Goal: Information Seeking & Learning: Find specific fact

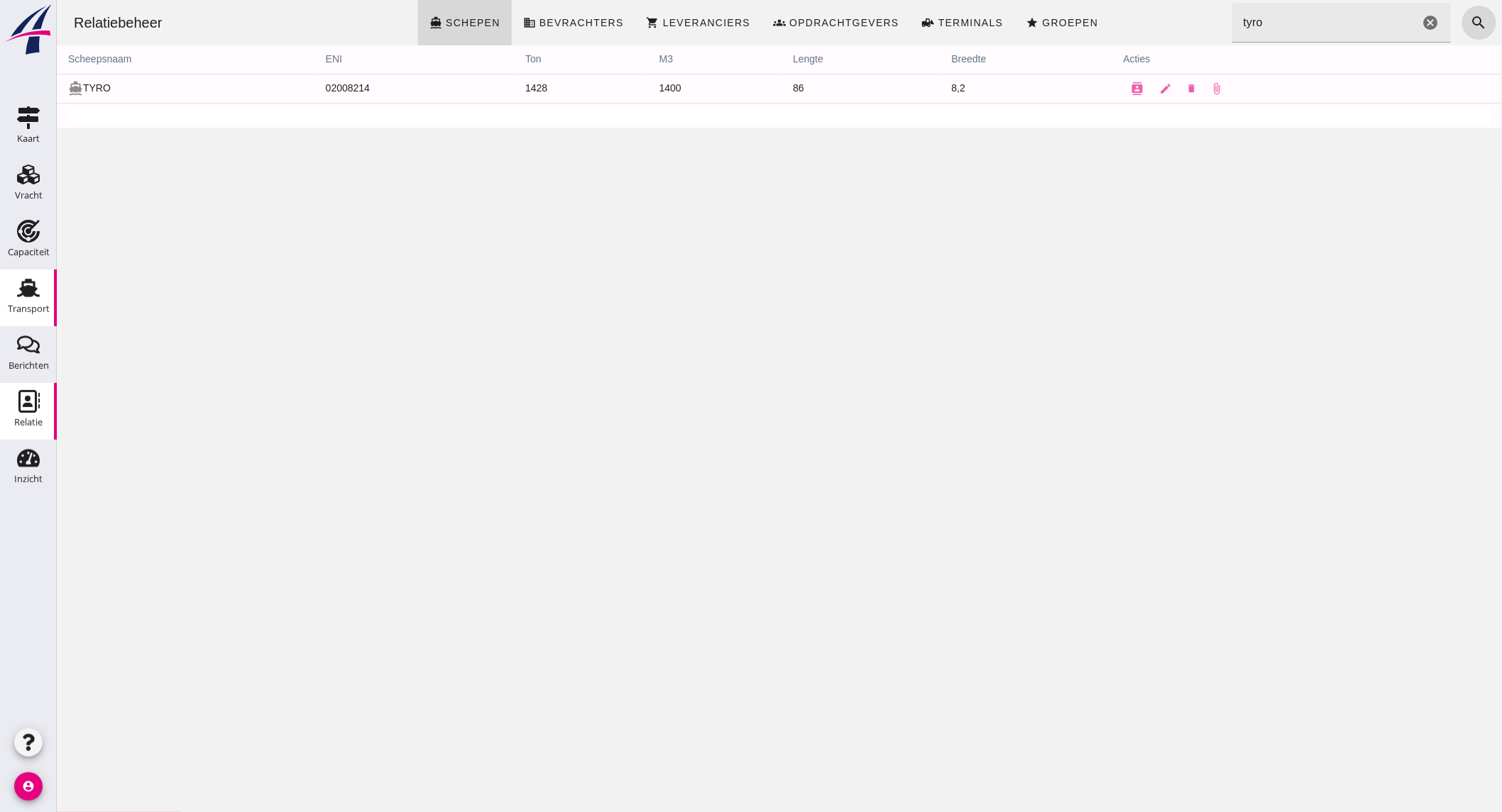
click at [36, 298] on icon "Transport" at bounding box center [28, 287] width 22 height 22
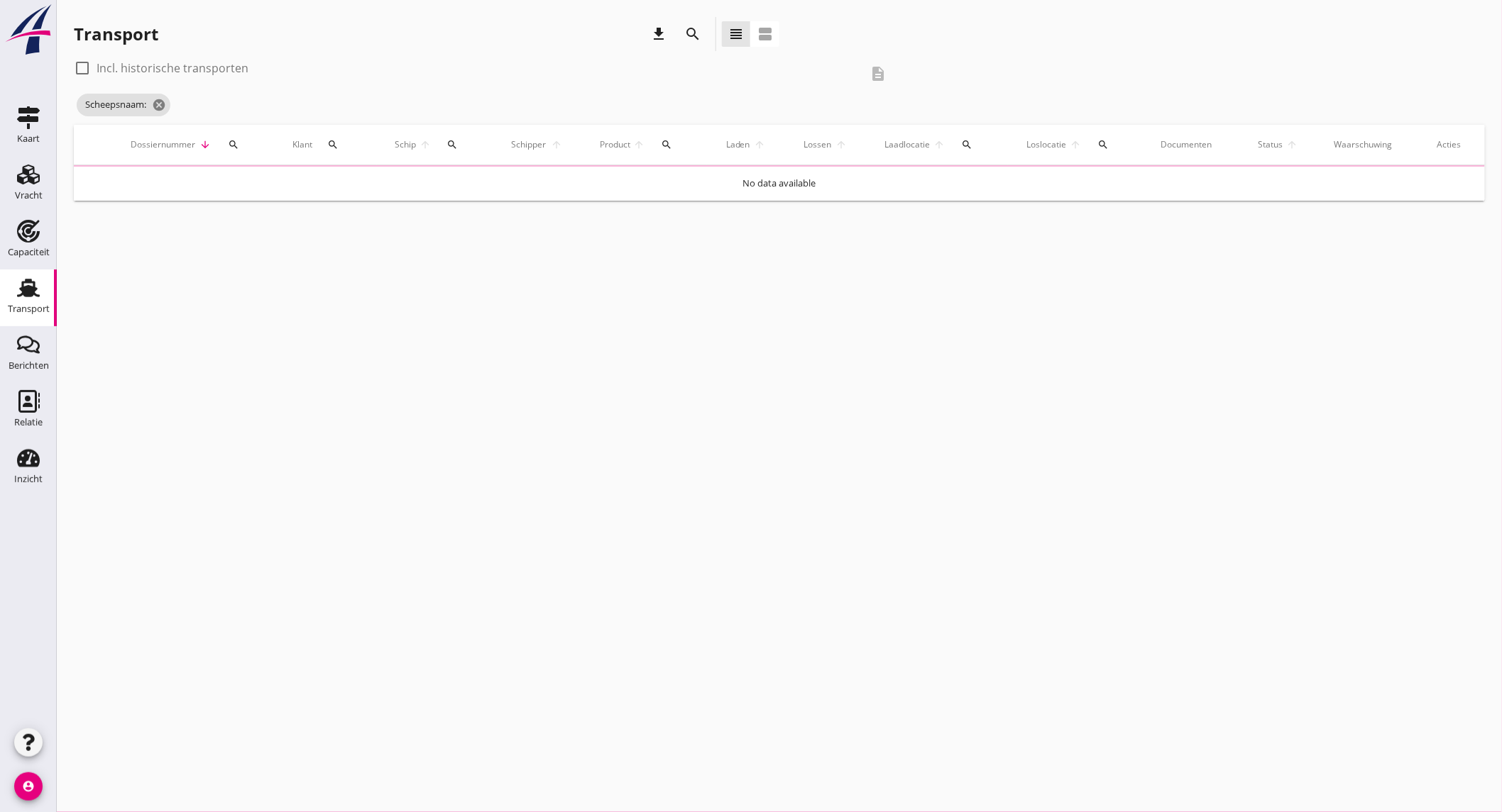
click at [680, 26] on div "search" at bounding box center [693, 34] width 34 height 34
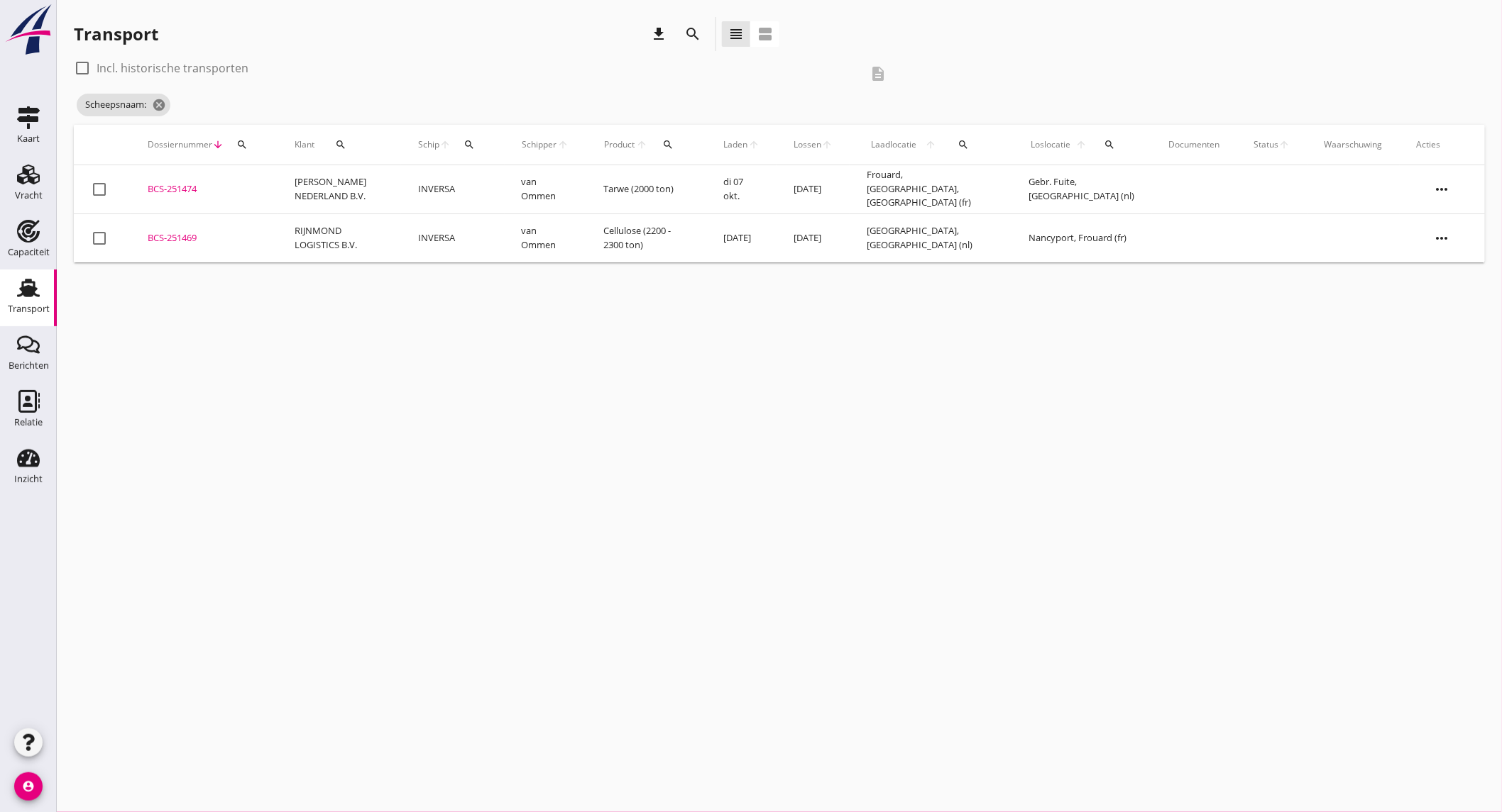
click at [687, 31] on icon "search" at bounding box center [693, 34] width 17 height 17
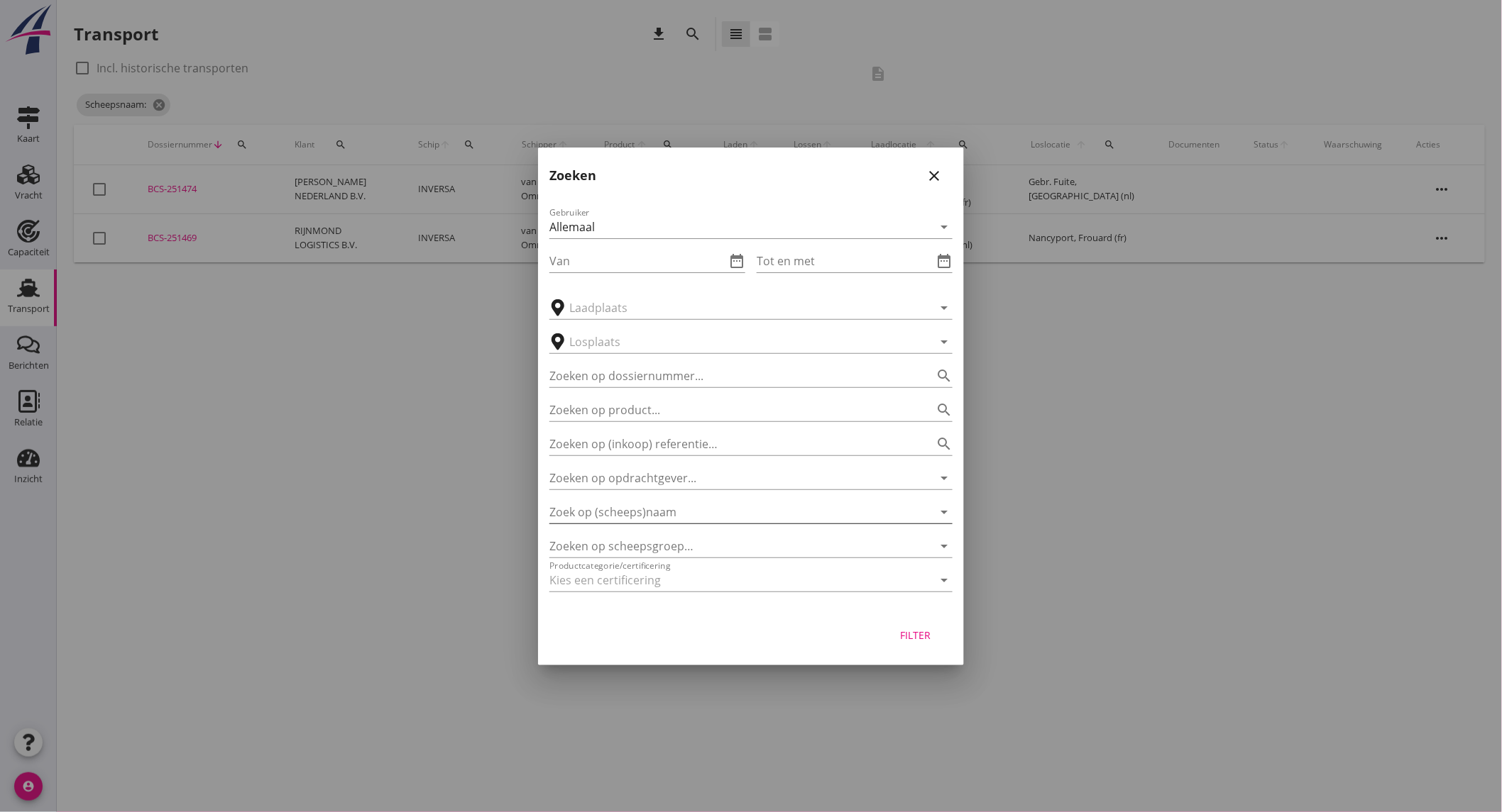
drag, startPoint x: 689, startPoint y: 511, endPoint x: 715, endPoint y: 513, distance: 26.1
click at [697, 511] on input "Zoek op (scheeps)naam" at bounding box center [731, 512] width 364 height 22
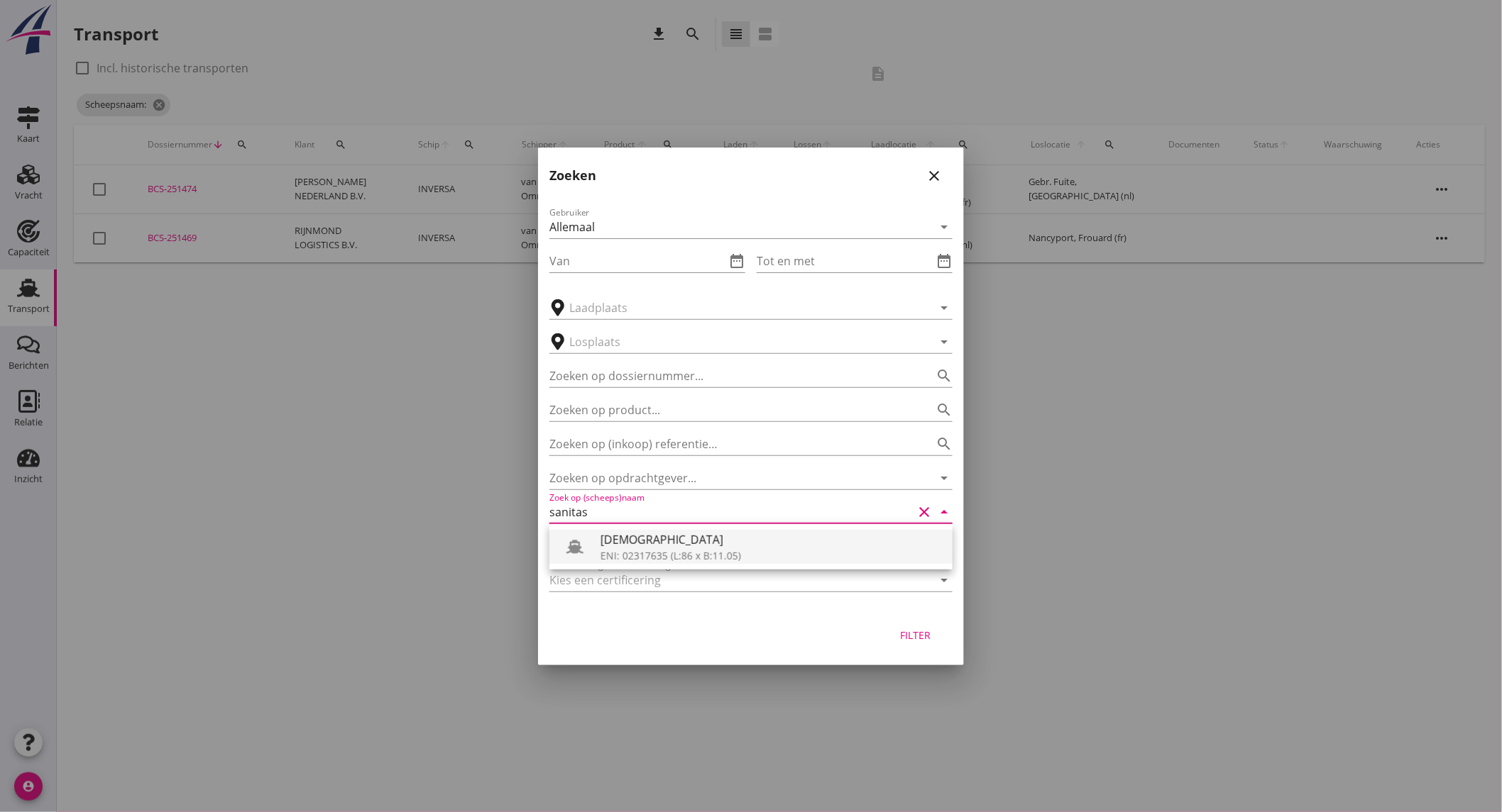
click at [662, 557] on div "ENI: 02317635 (L:86 x B:11.05)" at bounding box center [771, 555] width 341 height 15
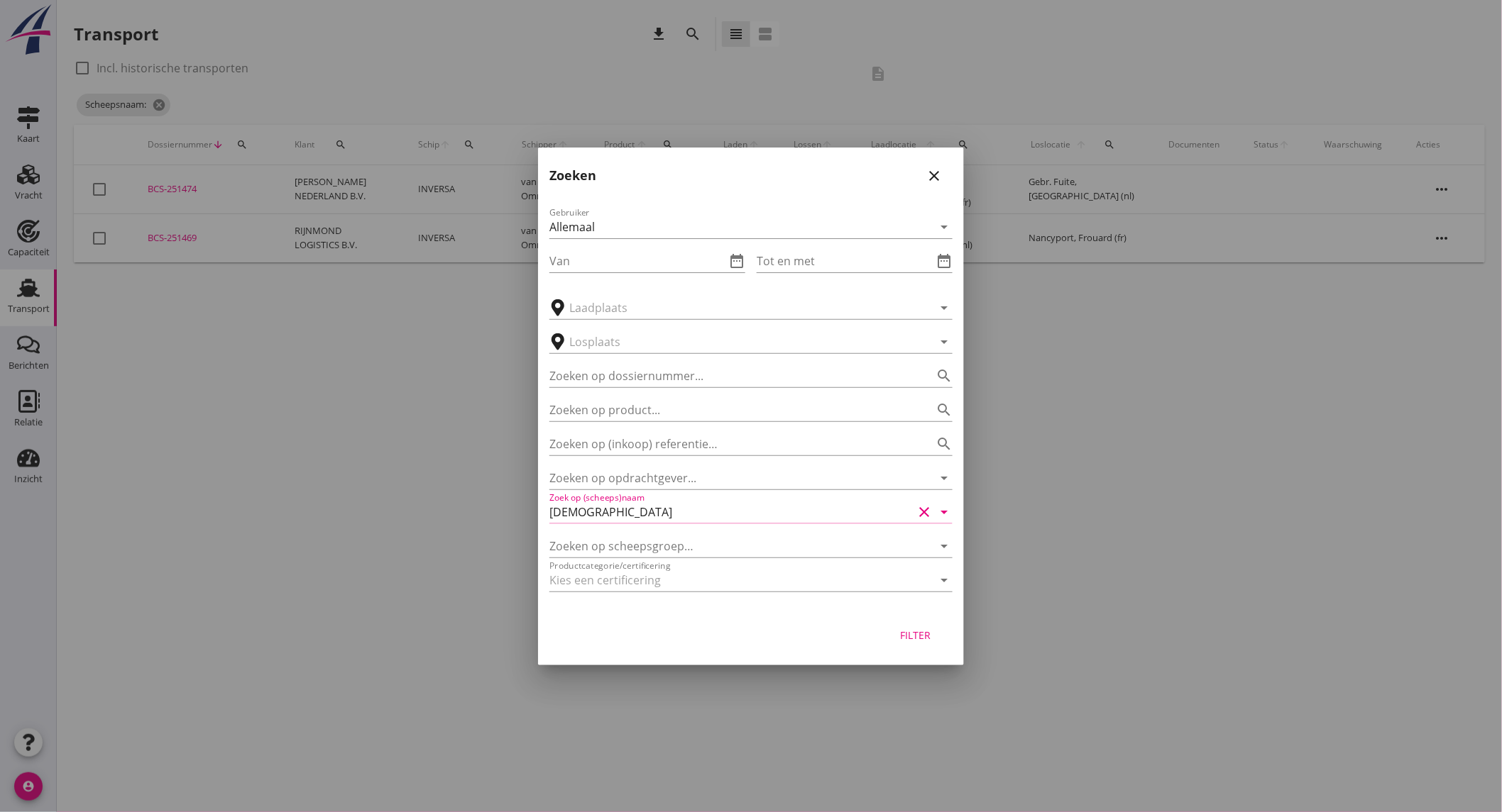
click at [901, 627] on button "Filter" at bounding box center [915, 635] width 63 height 25
type input "[DEMOGRAPHIC_DATA]"
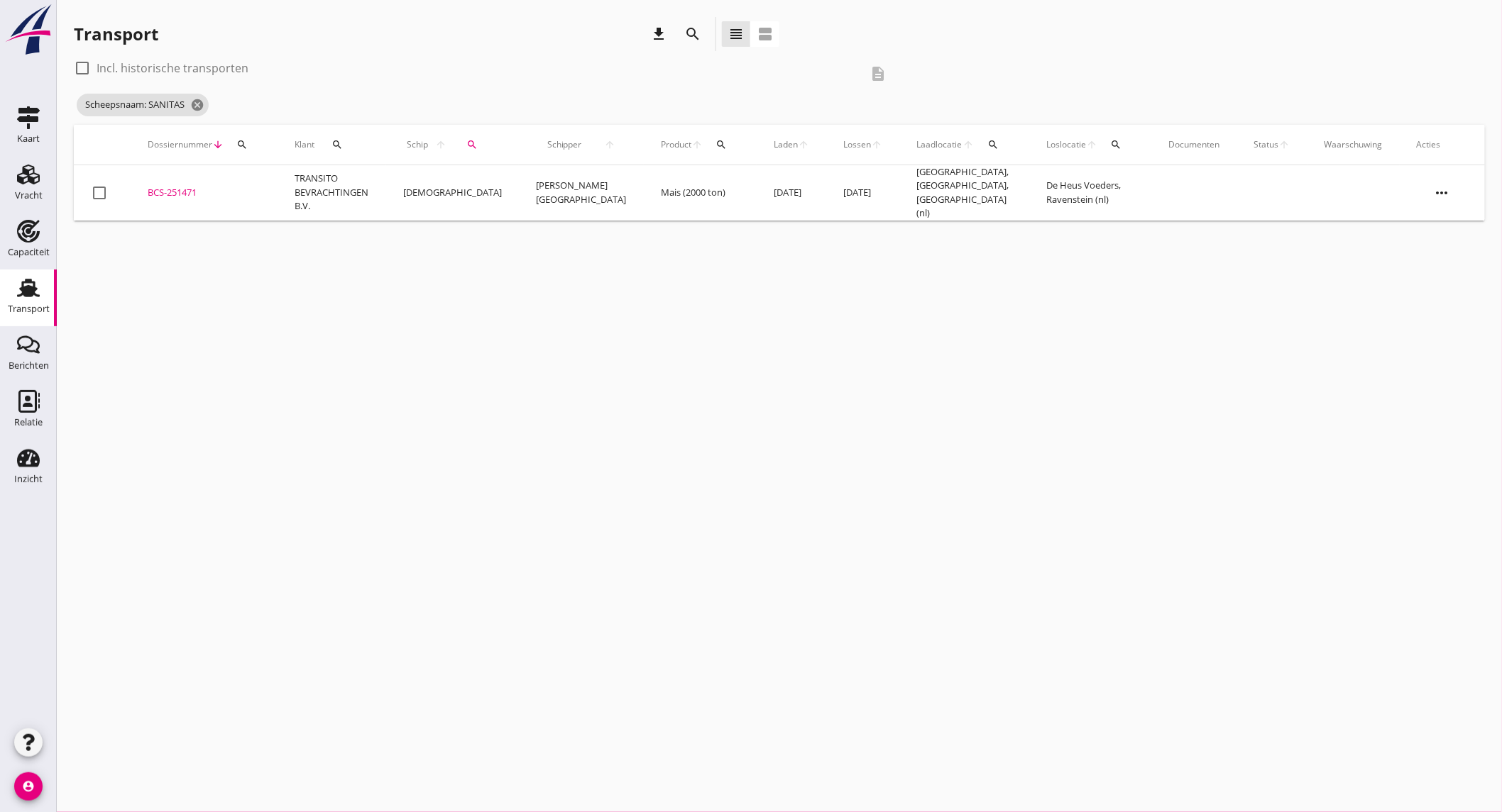
click at [197, 69] on label "Incl. historische transporten" at bounding box center [172, 68] width 152 height 14
checkbox input "true"
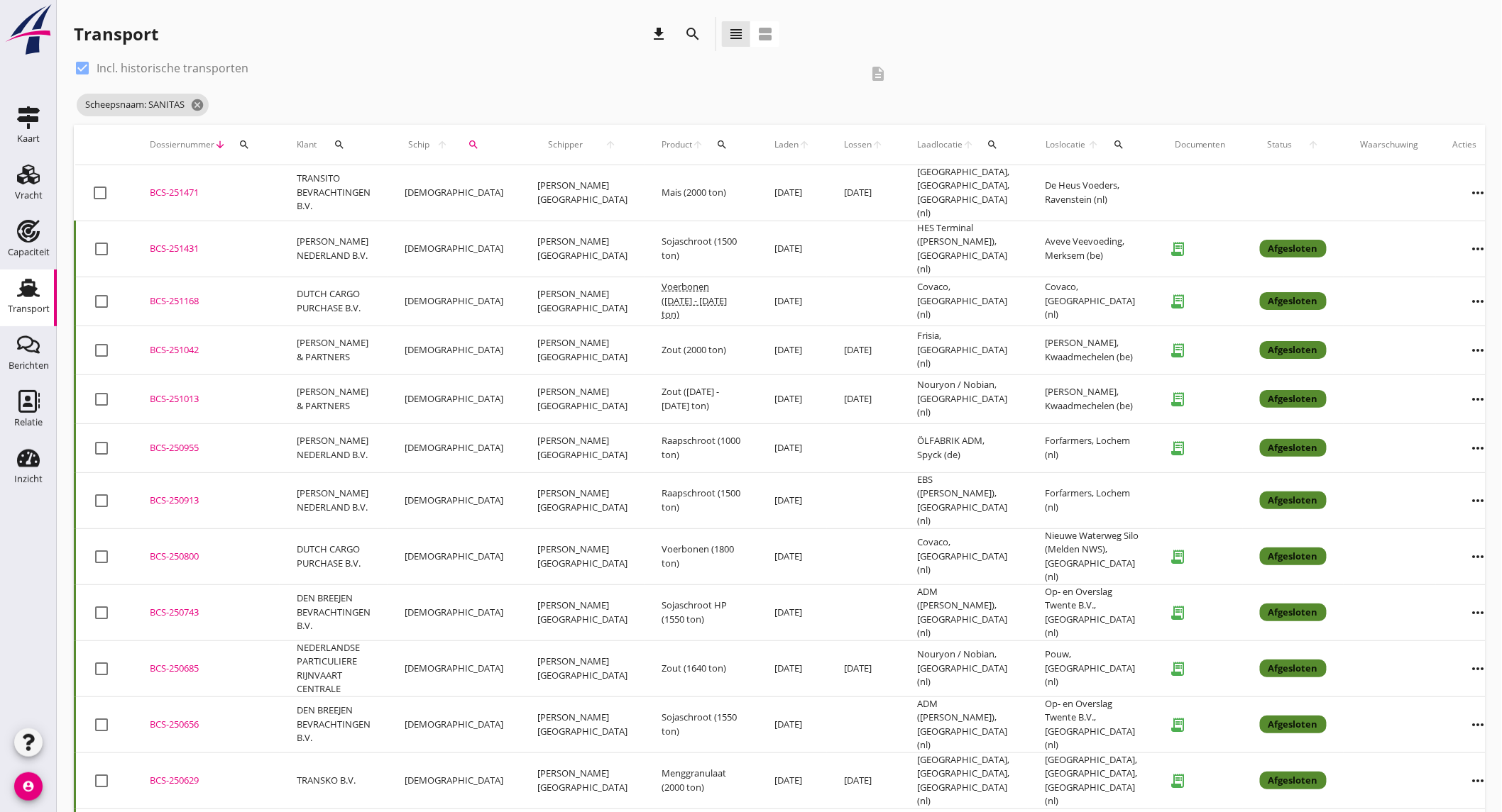
click at [388, 285] on td "DUTCH CARGO PURCHASE B.V." at bounding box center [334, 300] width 108 height 49
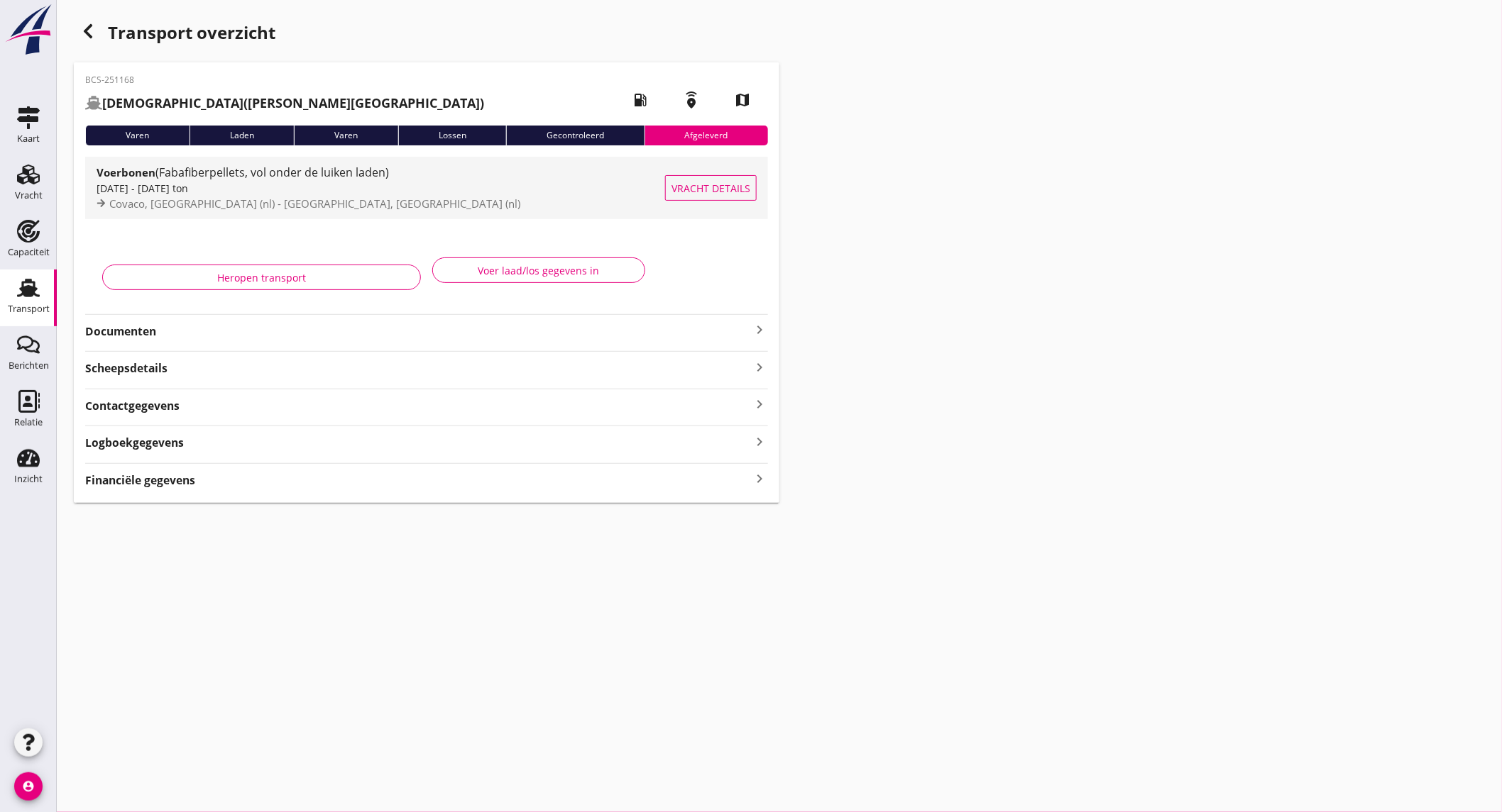
click at [197, 169] on span "(Fabafiberpellets, vol onder de luiken laden)" at bounding box center [272, 172] width 233 height 15
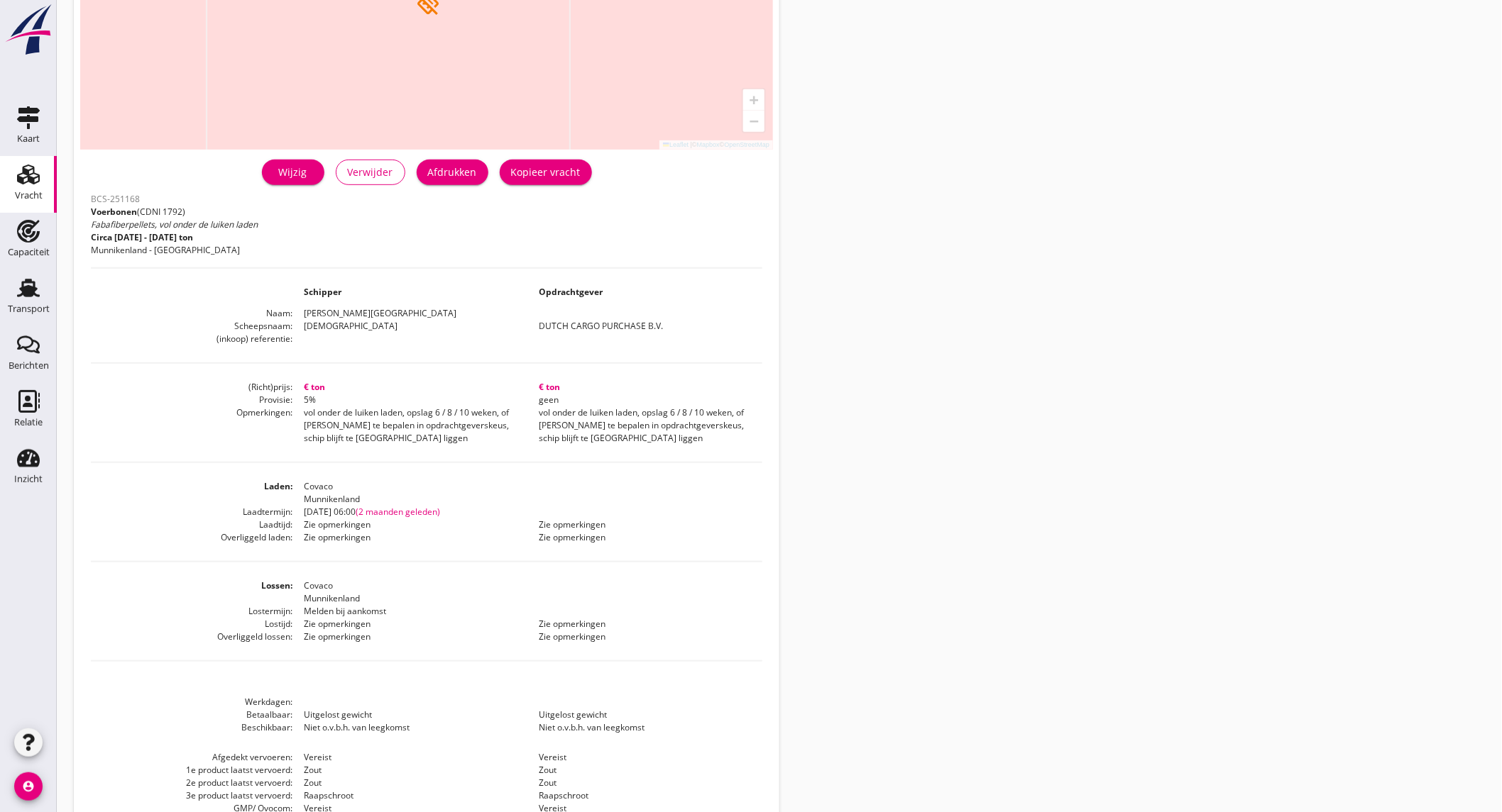
scroll to position [289, 0]
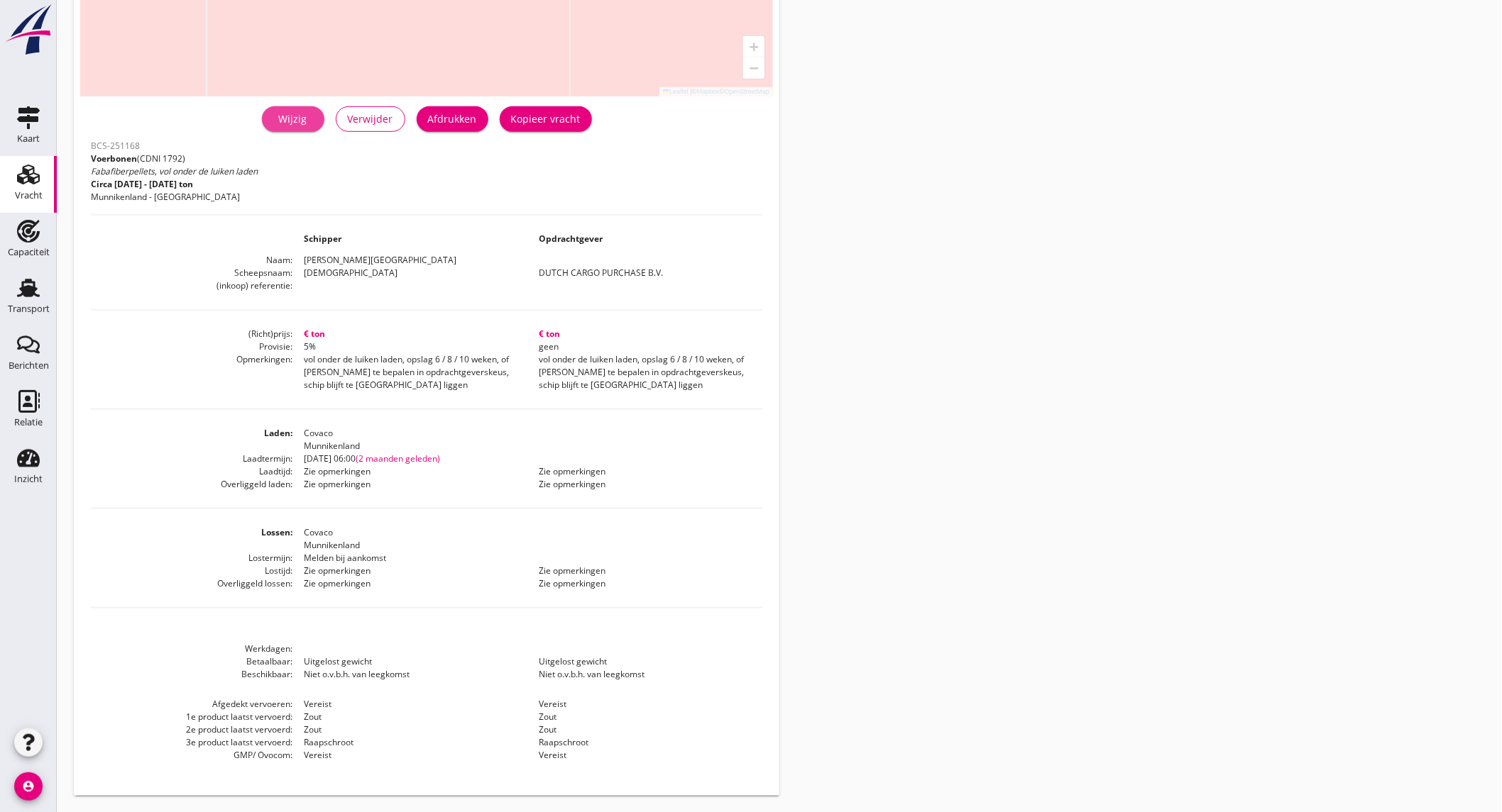
click at [283, 124] on div "Wijzig" at bounding box center [293, 118] width 39 height 15
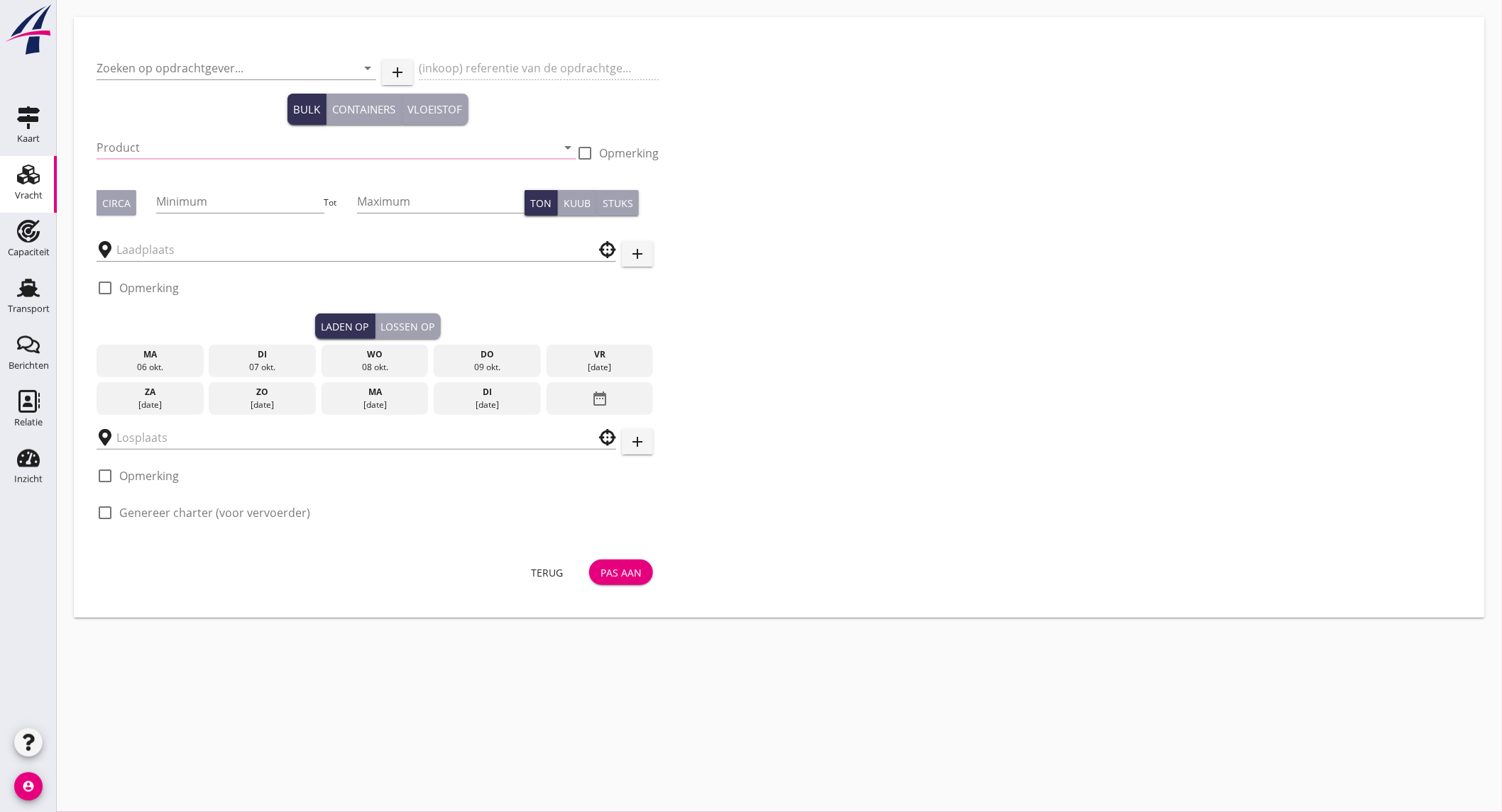
type input "DUTCH CARGO PURCHASE B.V."
type input "Voerbonen (1792)"
checkbox input "true"
type input "1700"
type input "2000"
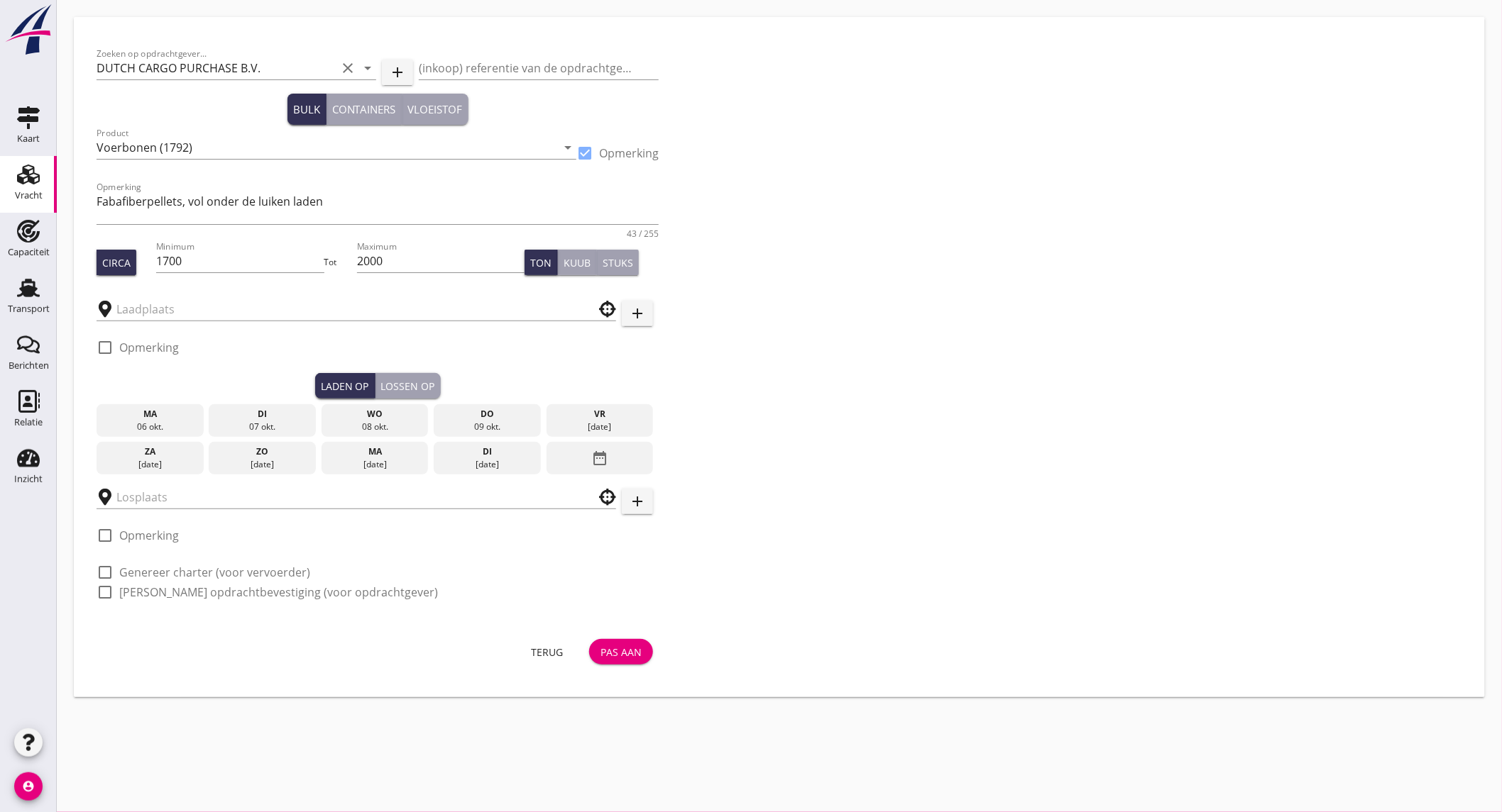
type input "Covaco"
checkbox input "true"
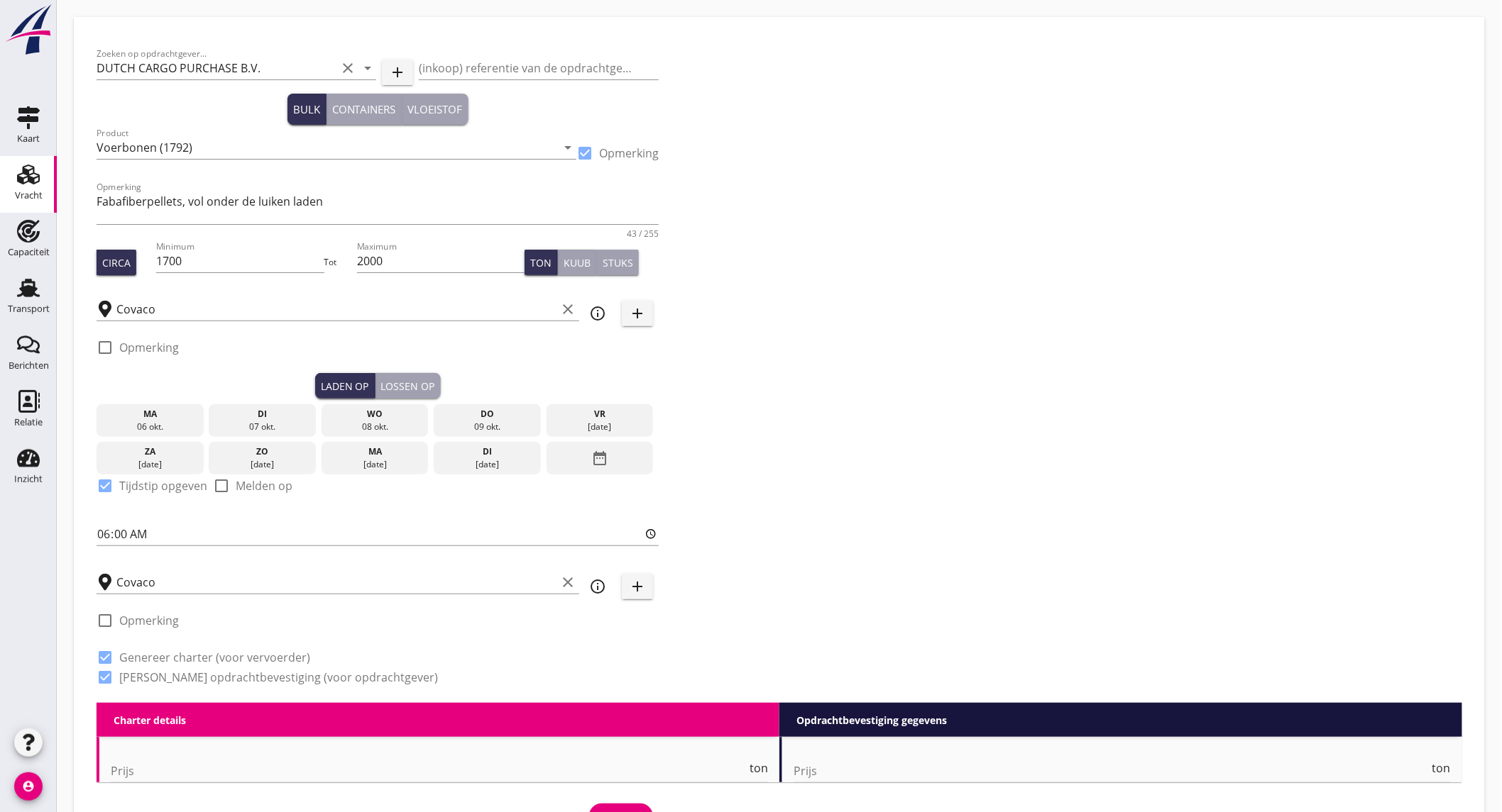
type input "0"
type textarea "Euro 700,- per dag, met 14 dagen garantie + evt. verhalen à Euro 200,- per keer"
type textarea "vol onder de luiken laden, opslag 6 / 8 / 10 weken, of [PERSON_NAME] te bepalen…"
checkbox input "false"
radio input "false"
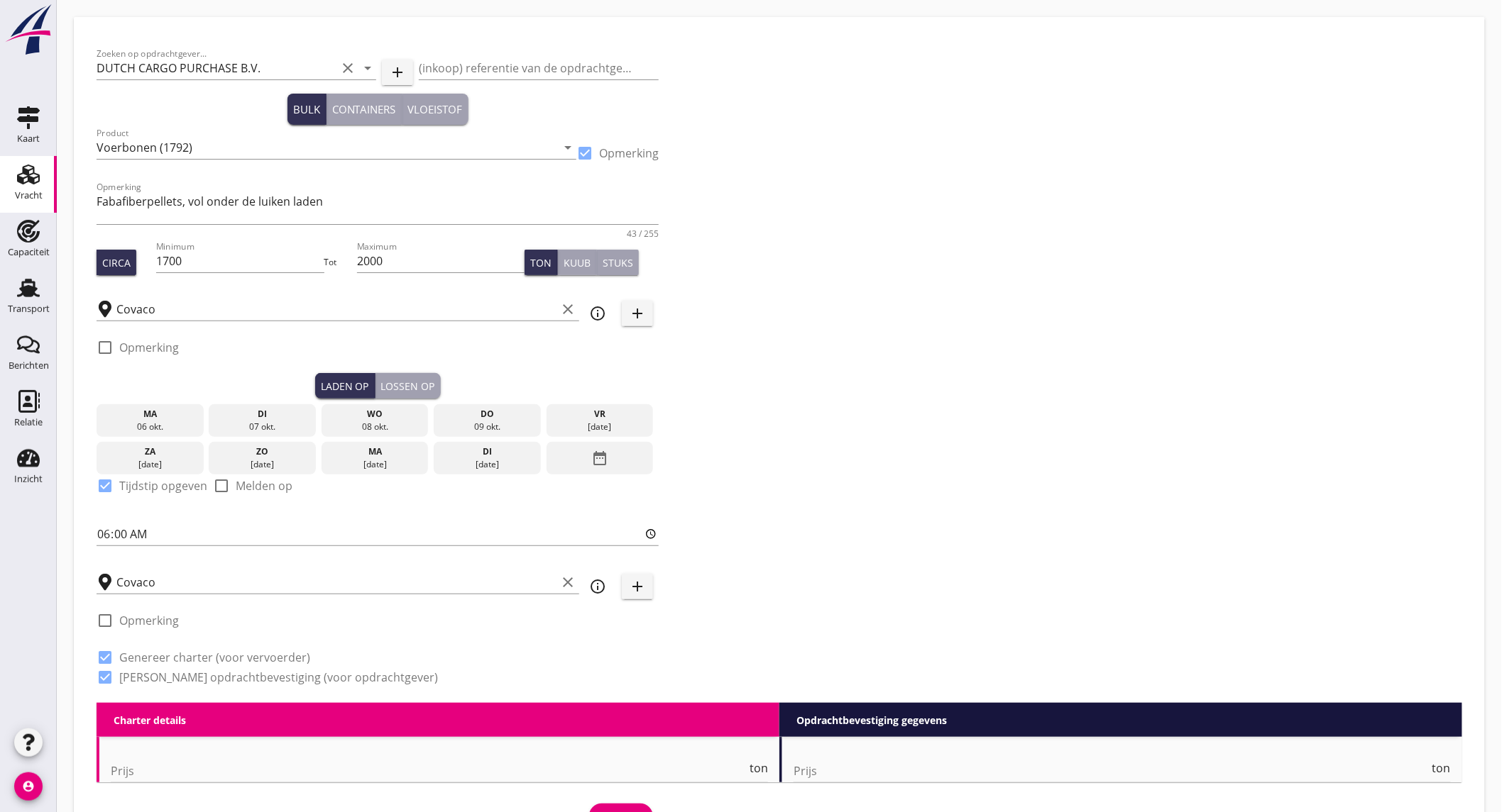
radio input "false"
checkbox input "true"
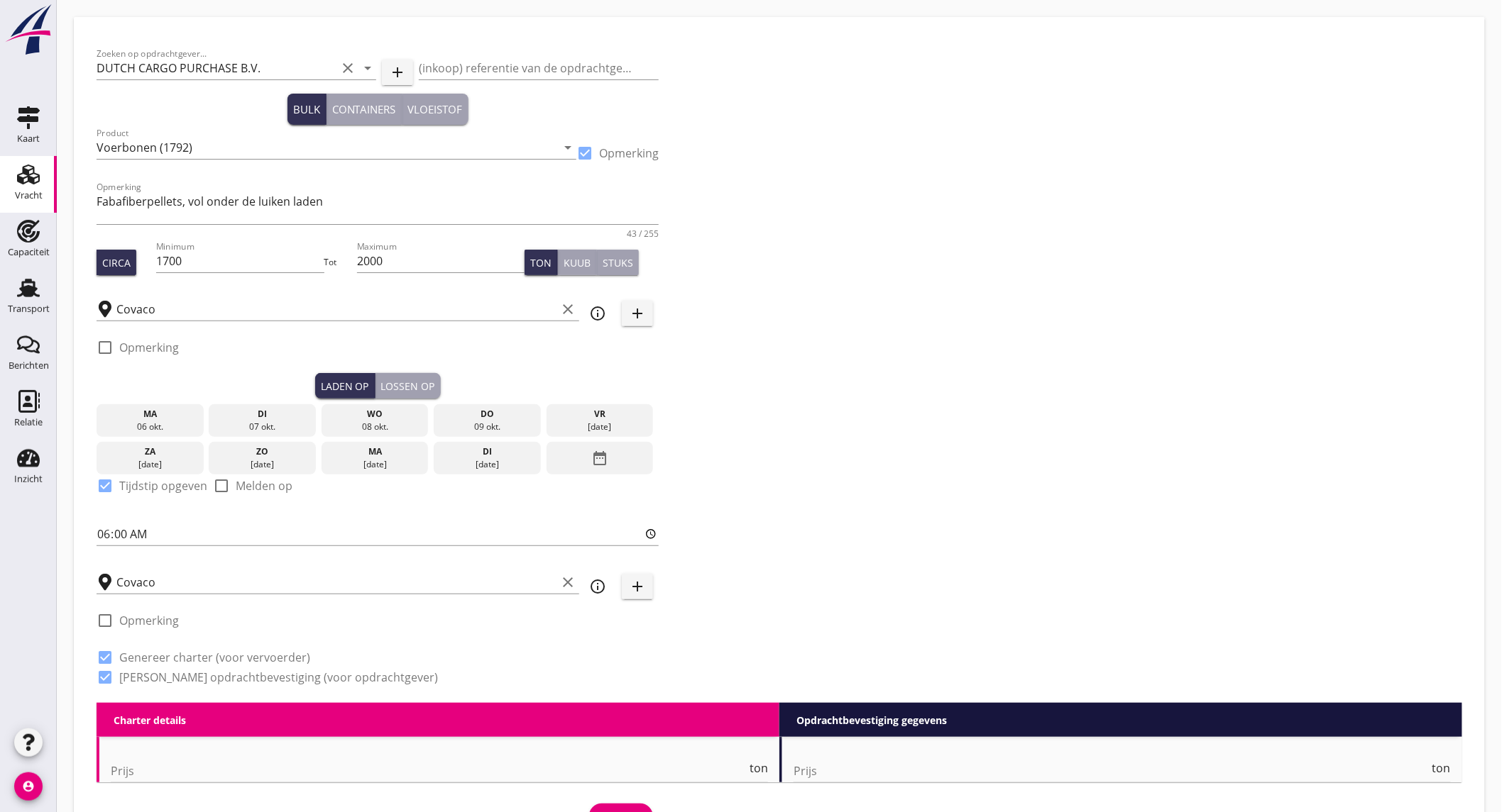
radio input "false"
radio input "true"
radio input "false"
radio input "true"
type input "5"
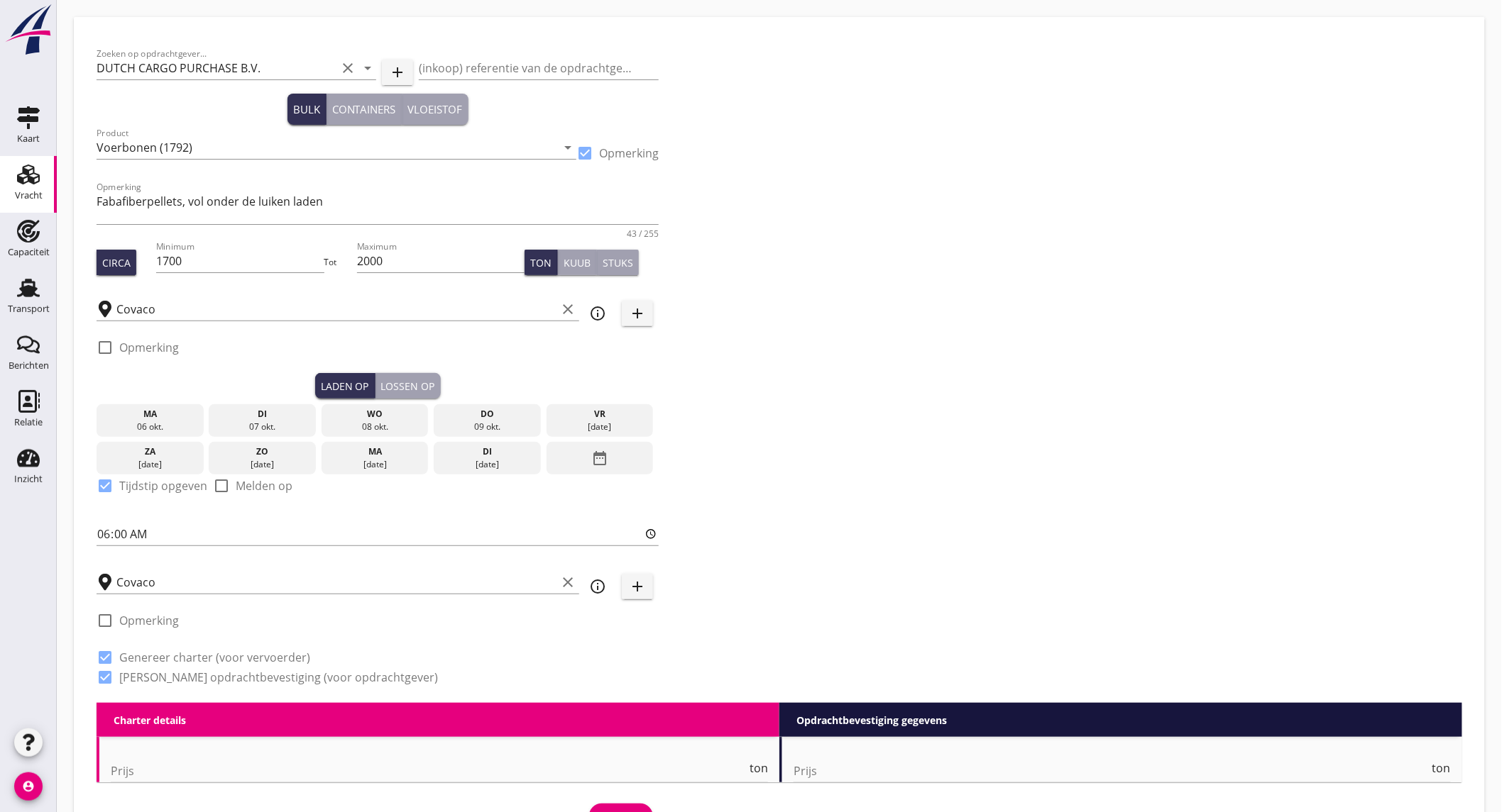
type textarea "Euro 750,- per dag, met 14 dagen garantie + evt. verhalen à Euro 200,- per keer"
type textarea "vol onder de luiken laden, opslag 6 / 8 / 10 weken, of [PERSON_NAME] te bepalen…"
checkbox input "false"
radio input "false"
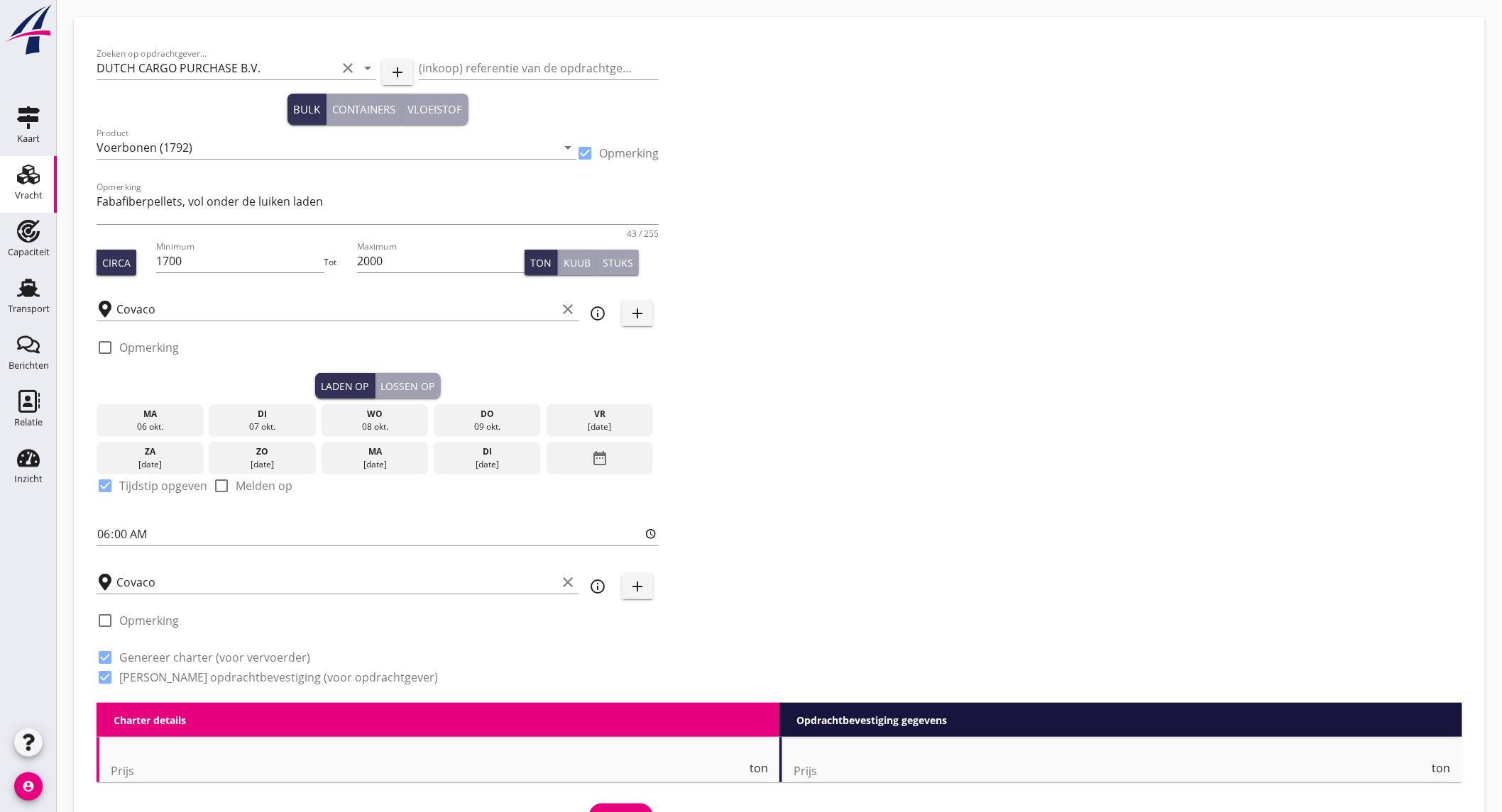
radio input "false"
checkbox input "true"
radio input "false"
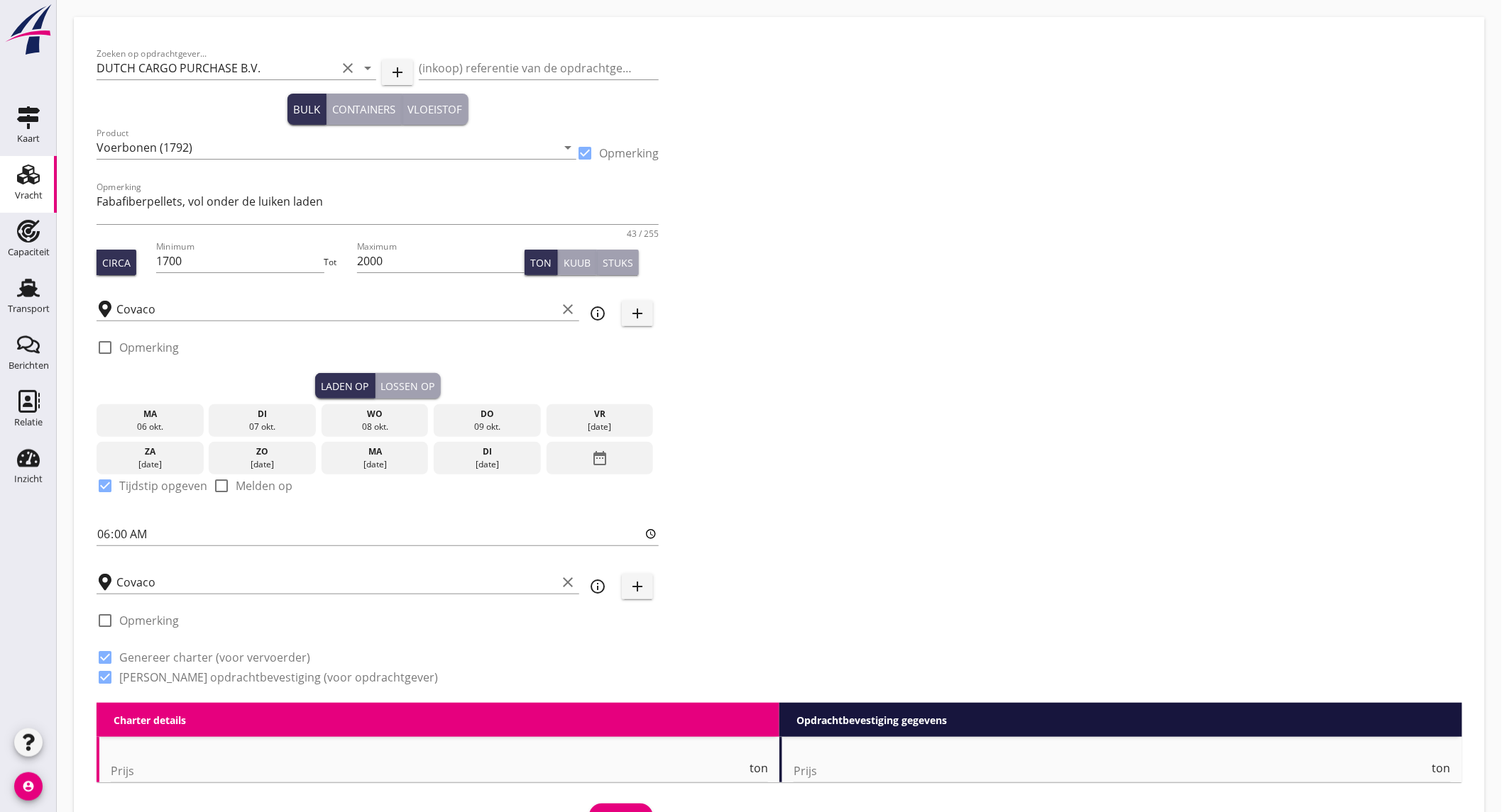
radio input "true"
radio input "false"
radio input "true"
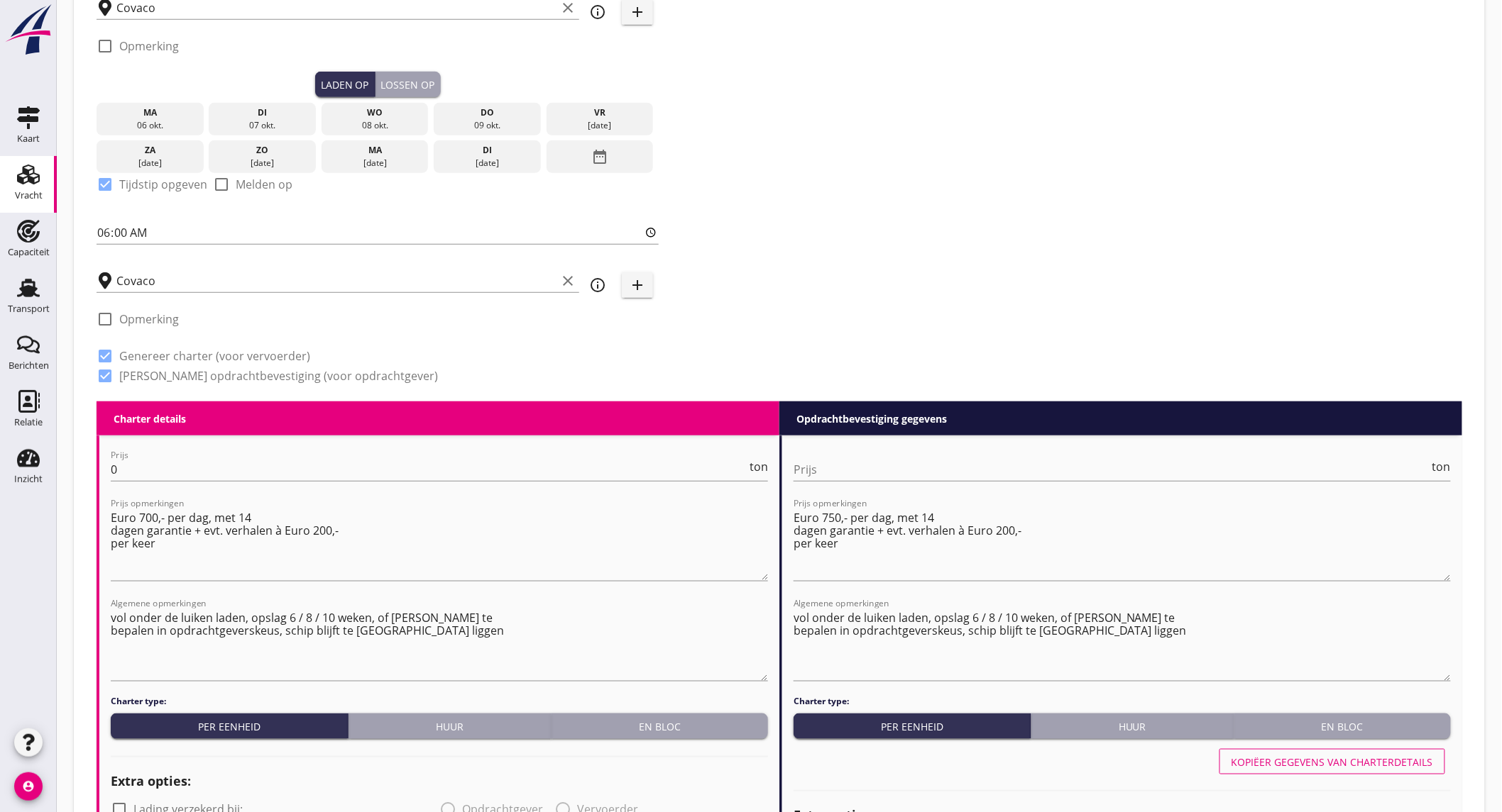
scroll to position [381, 0]
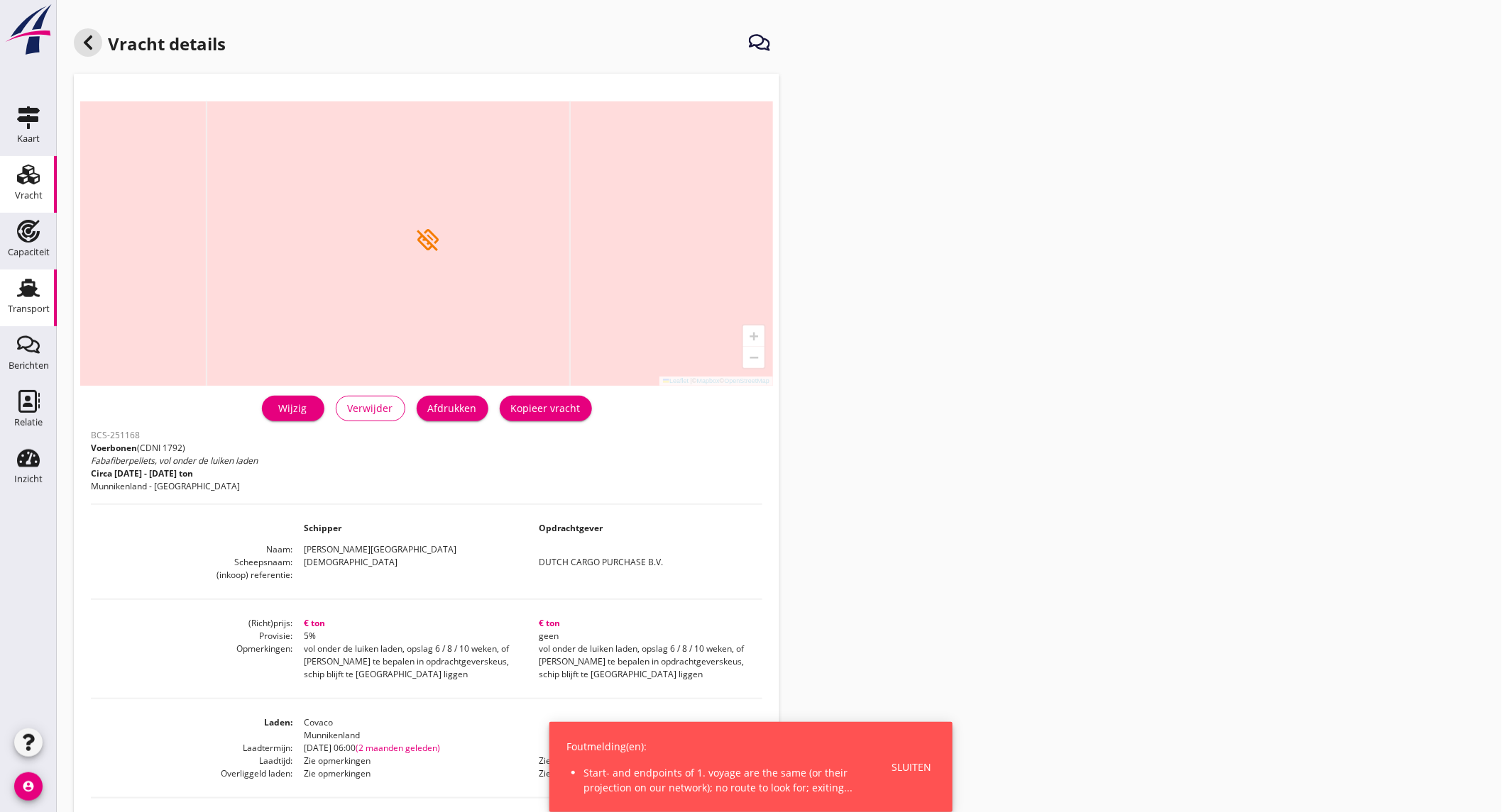
click at [17, 316] on div "Transport" at bounding box center [29, 310] width 42 height 20
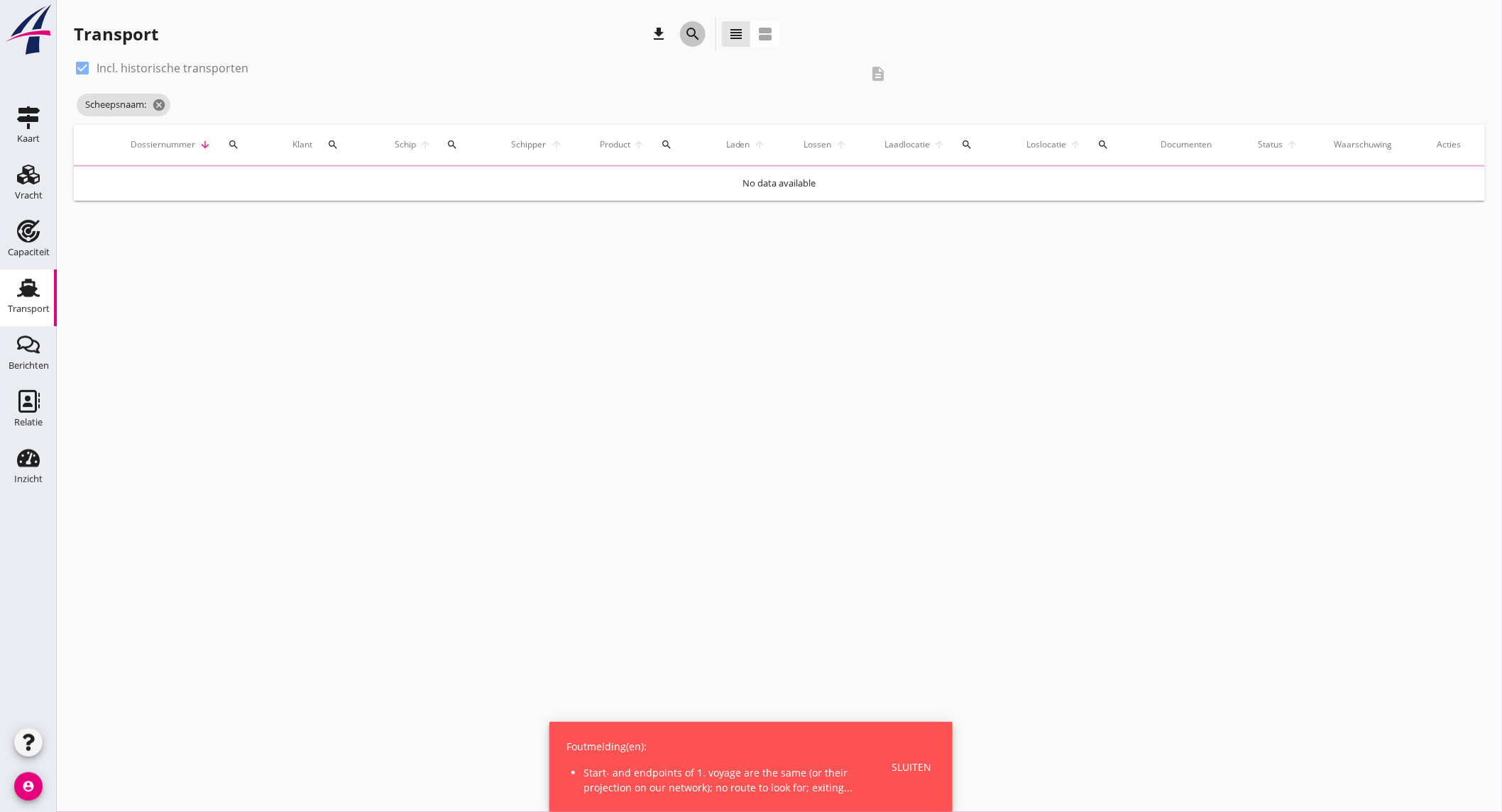
click at [693, 25] on icon "search" at bounding box center [693, 34] width 17 height 17
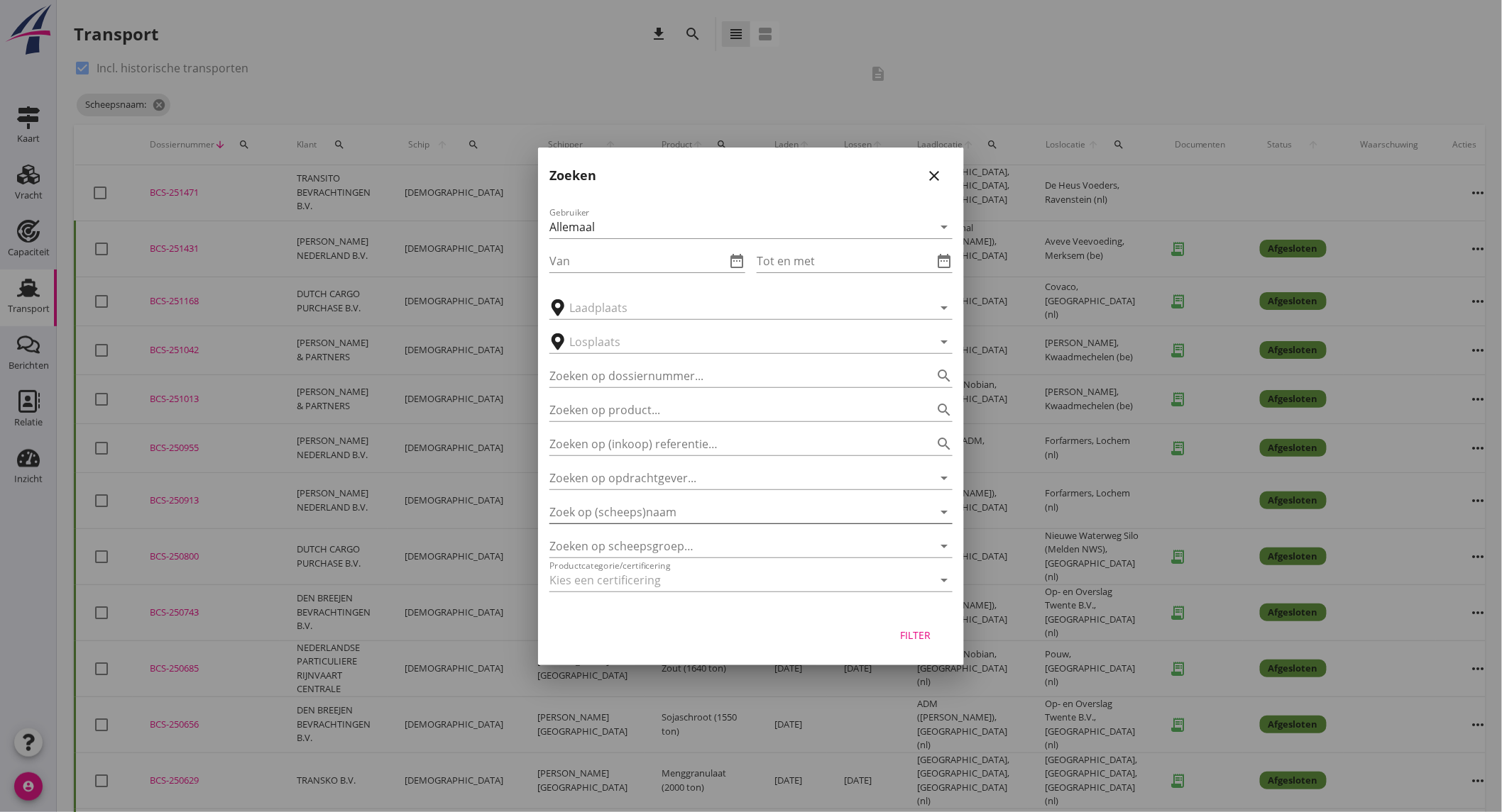
click at [690, 508] on input "Zoek op (scheeps)naam" at bounding box center [731, 512] width 364 height 22
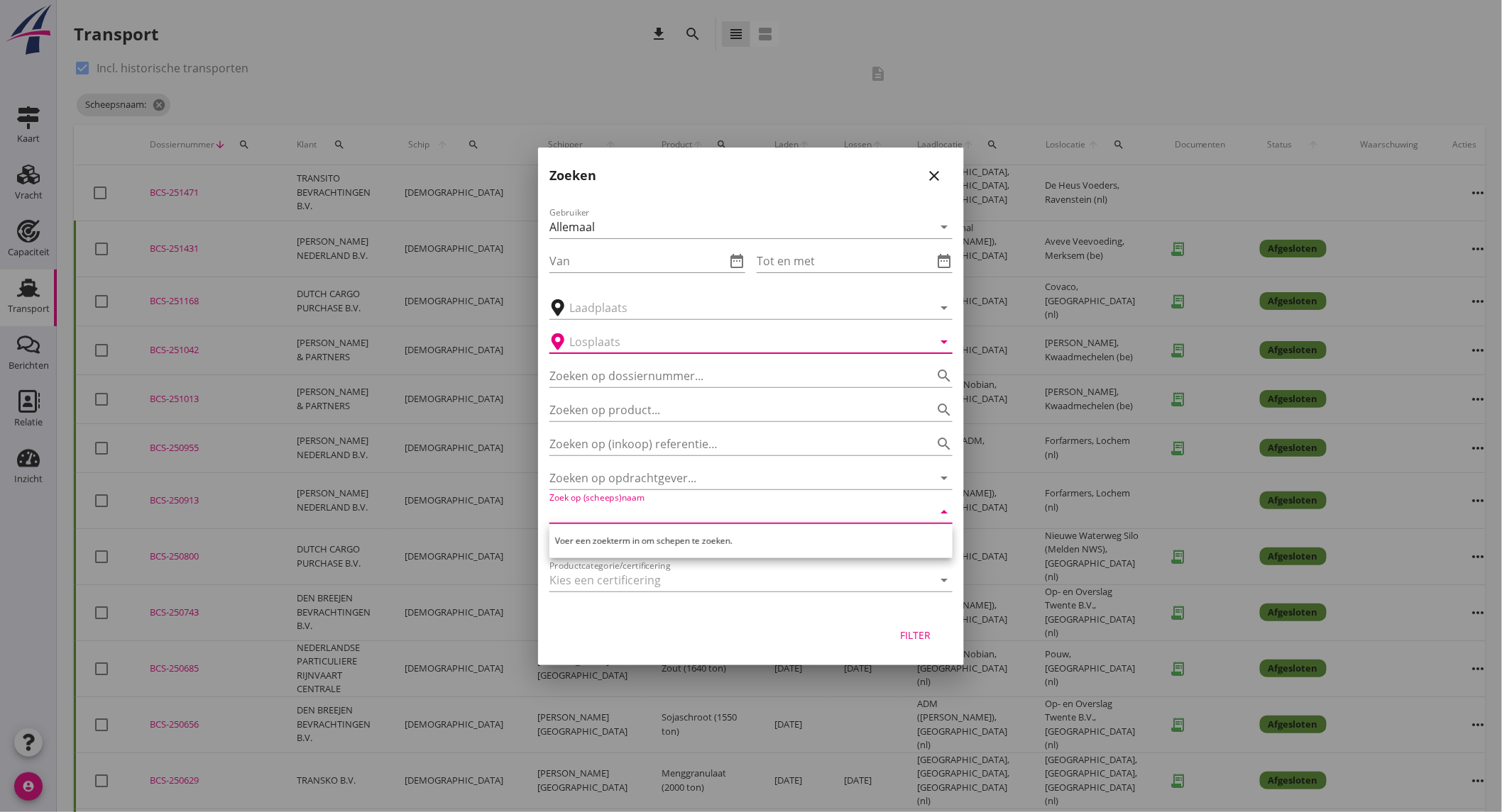
click at [632, 336] on input "text" at bounding box center [741, 341] width 344 height 22
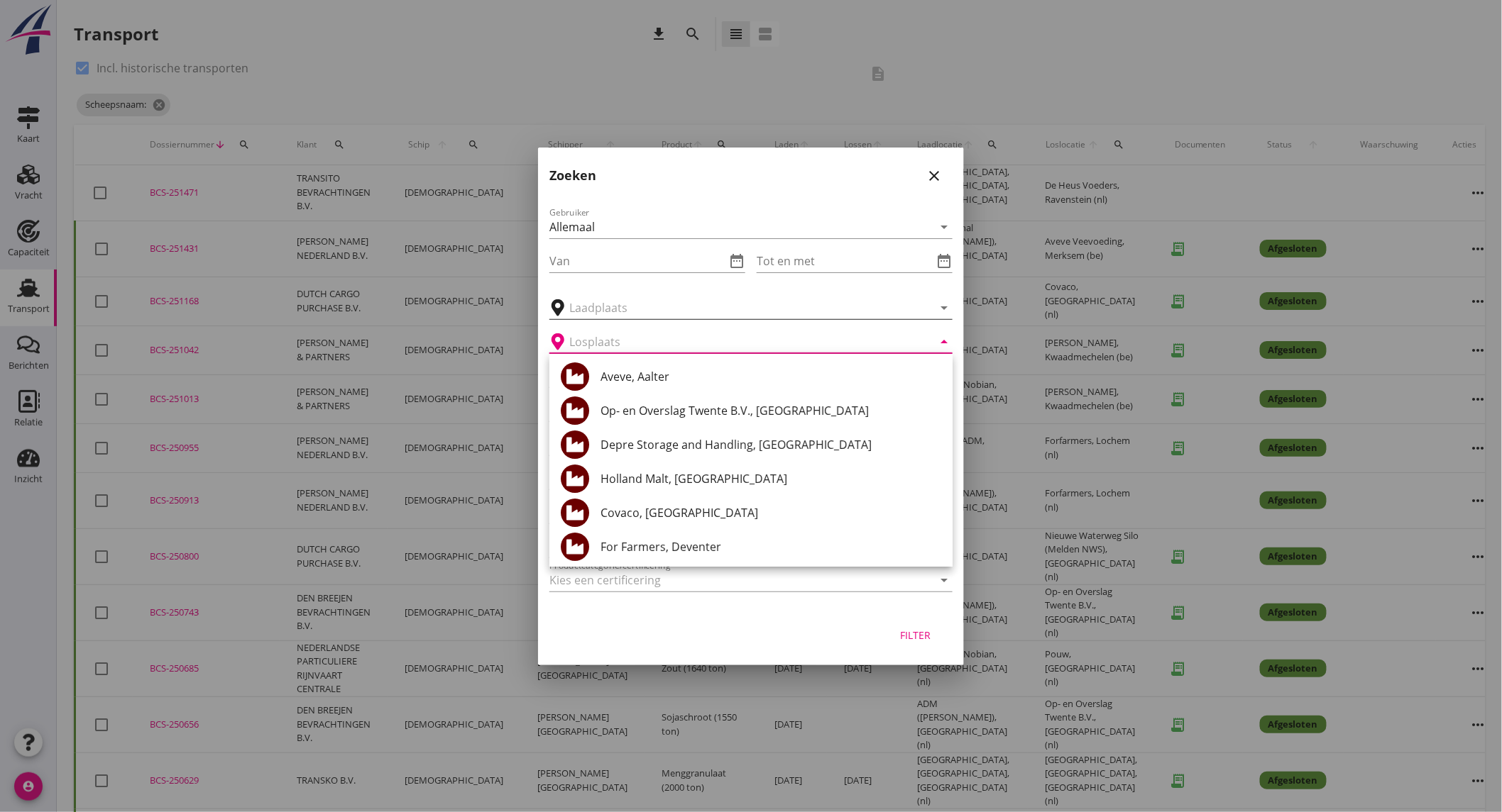
click at [662, 306] on input "text" at bounding box center [741, 307] width 344 height 22
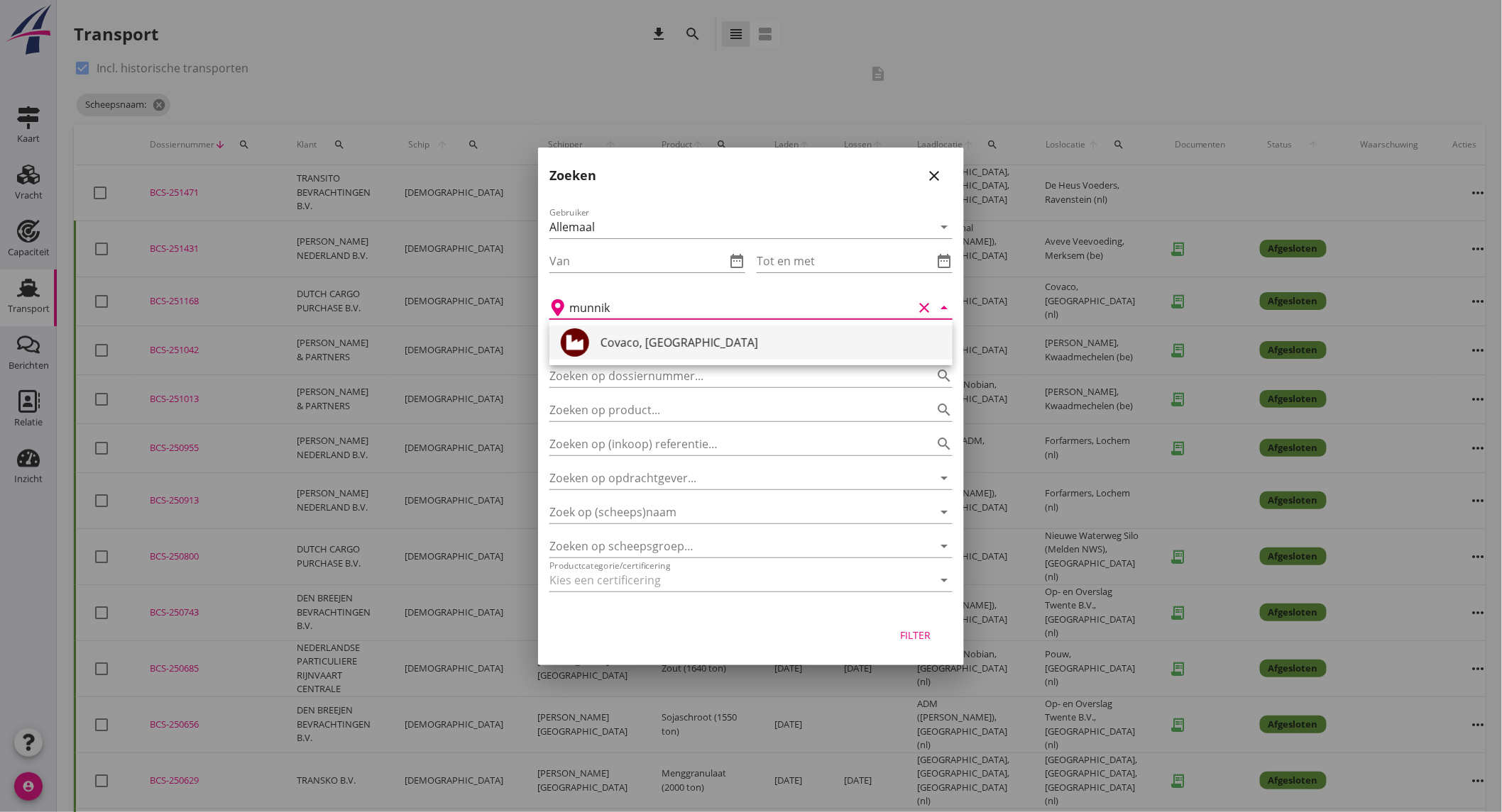
click at [662, 337] on div "Covaco, [GEOGRAPHIC_DATA]" at bounding box center [771, 343] width 341 height 17
click at [899, 629] on div "Filter" at bounding box center [915, 634] width 39 height 15
type input "Covaco"
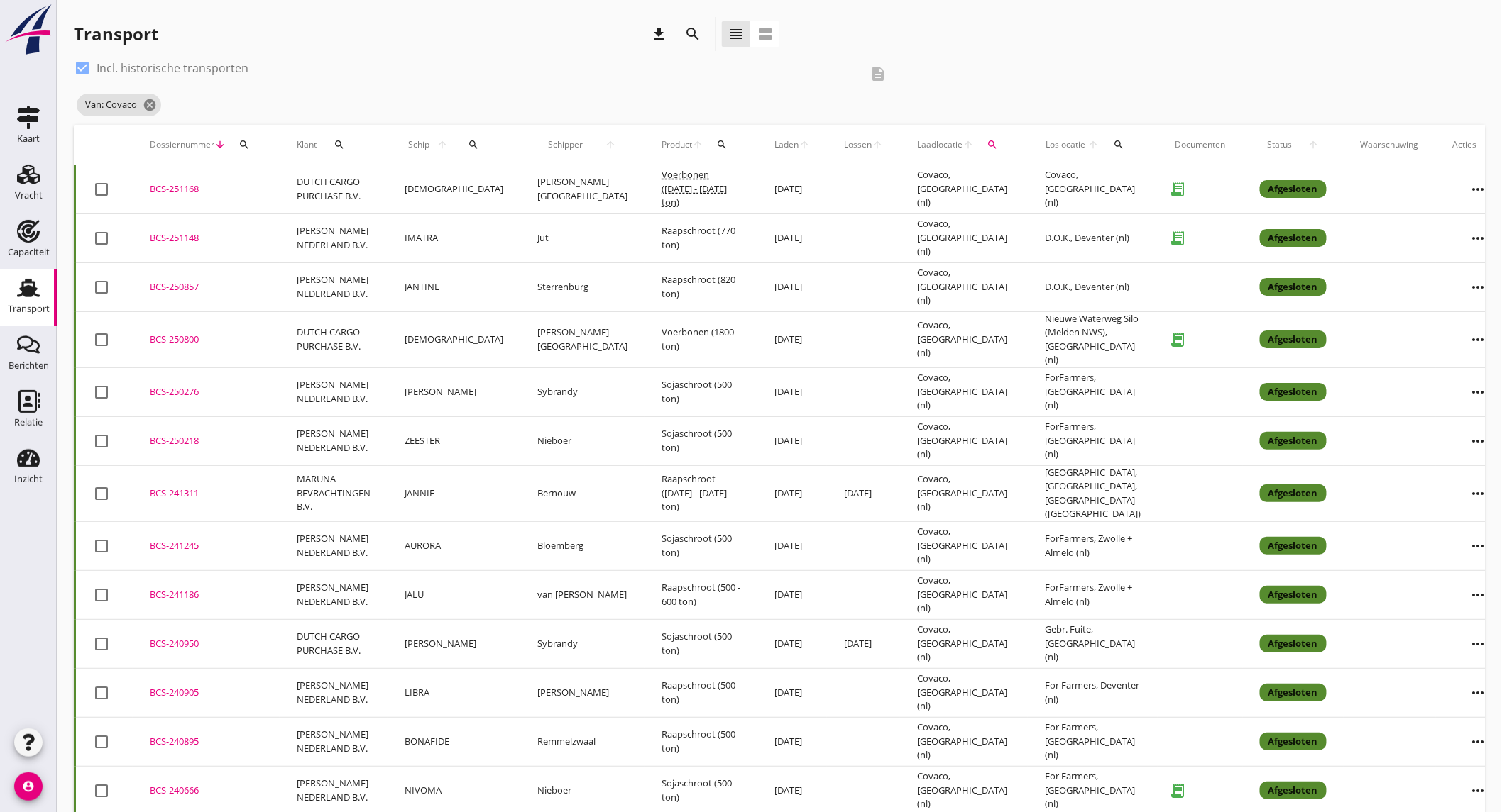
click at [470, 327] on td "[DEMOGRAPHIC_DATA]" at bounding box center [454, 339] width 133 height 56
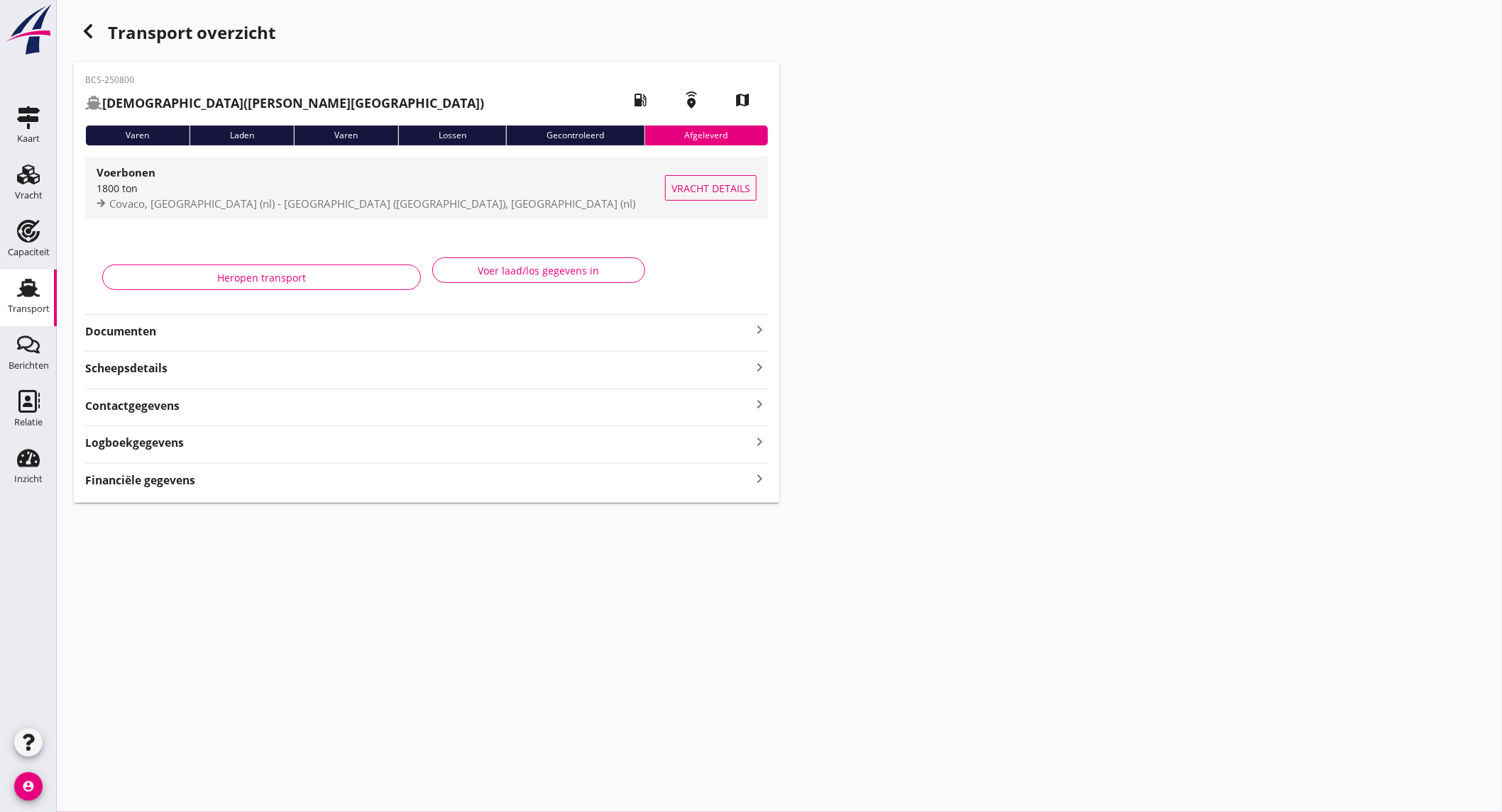
click at [310, 188] on div "1800 ton" at bounding box center [381, 188] width 568 height 15
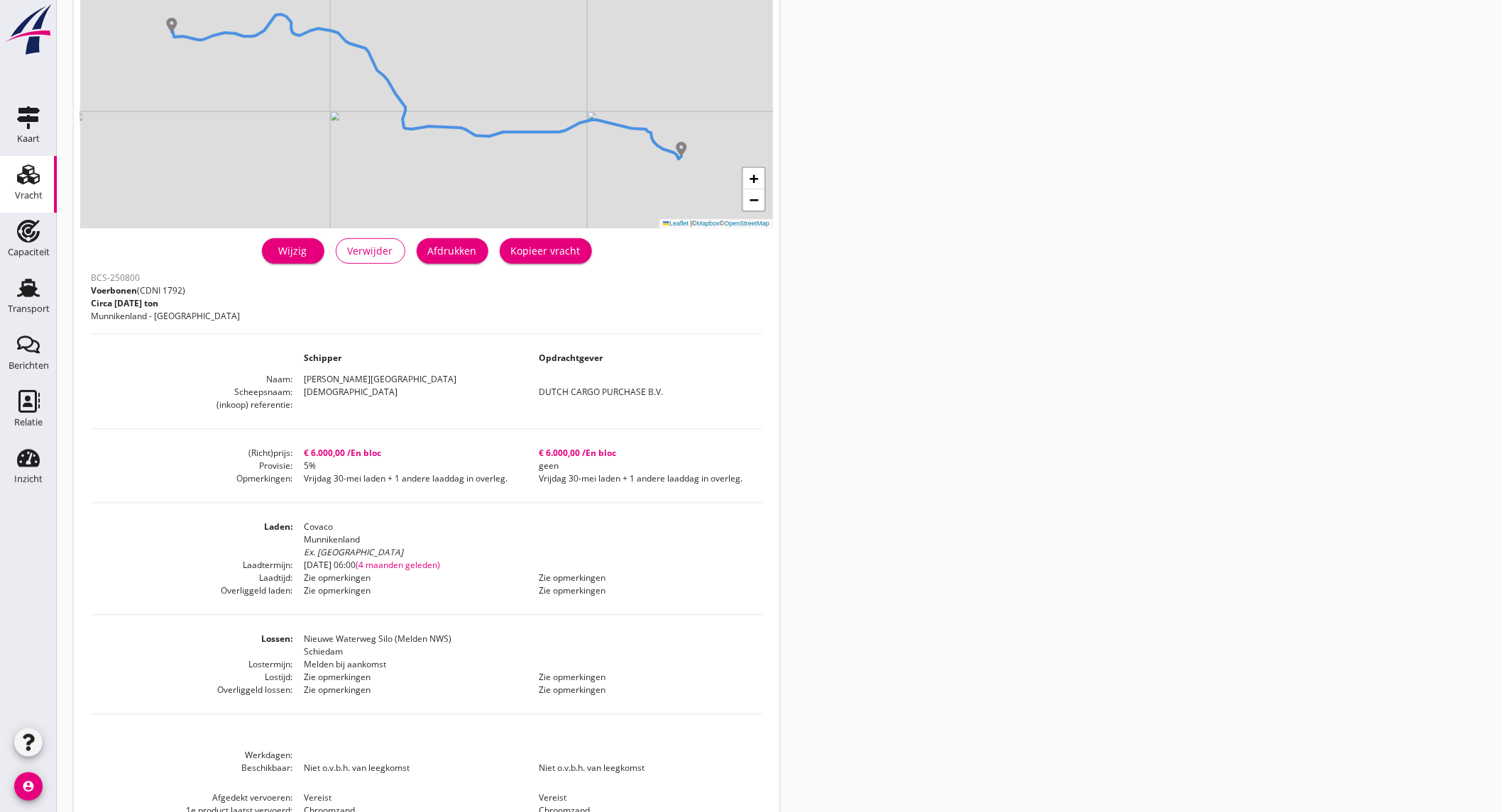
scroll to position [236, 0]
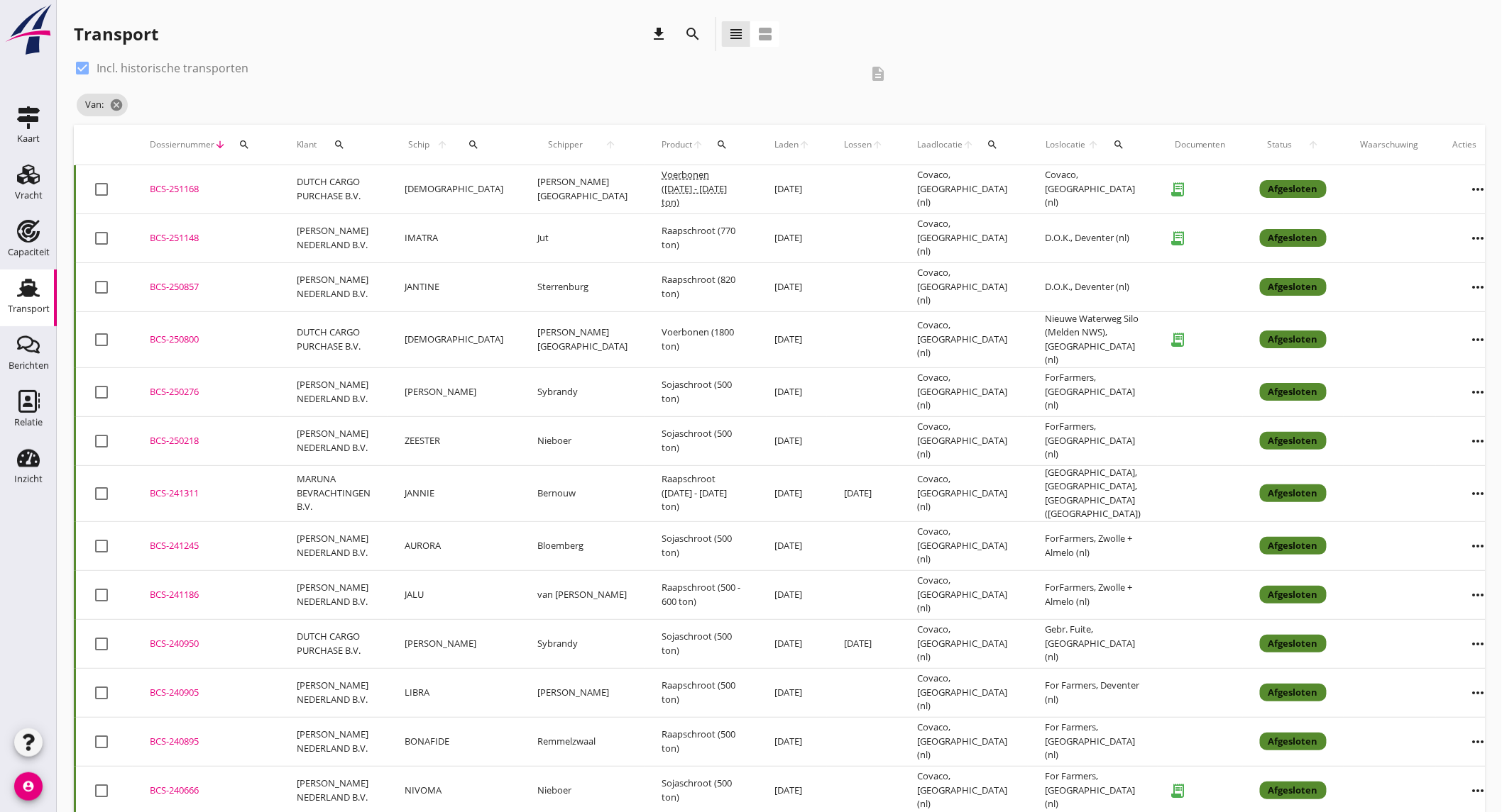
click at [704, 29] on button "search" at bounding box center [692, 34] width 25 height 25
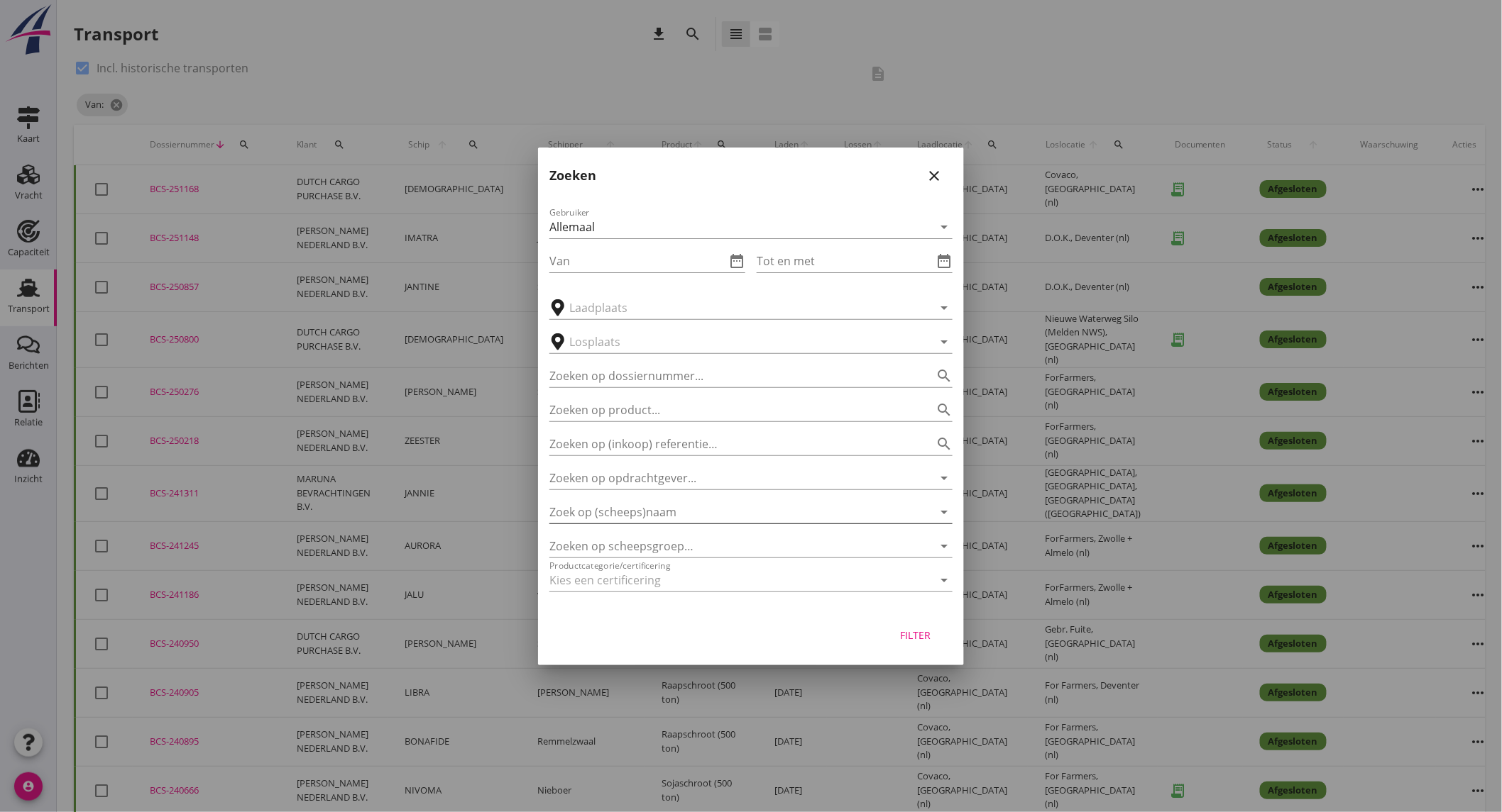
click at [719, 513] on input "Zoek op (scheeps)naam" at bounding box center [731, 512] width 364 height 22
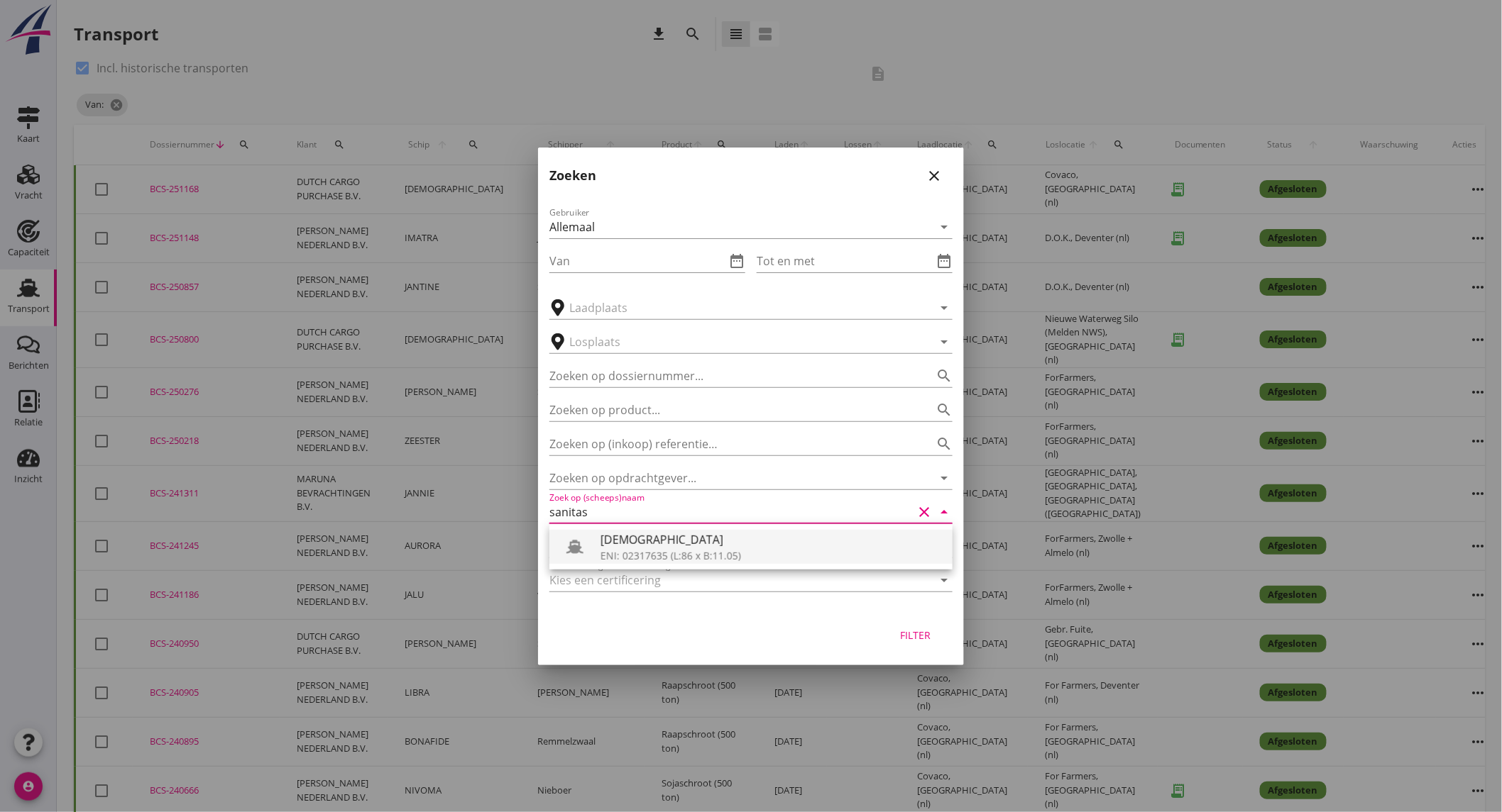
click at [700, 536] on div "[DEMOGRAPHIC_DATA]" at bounding box center [771, 540] width 341 height 17
type input "[DEMOGRAPHIC_DATA]"
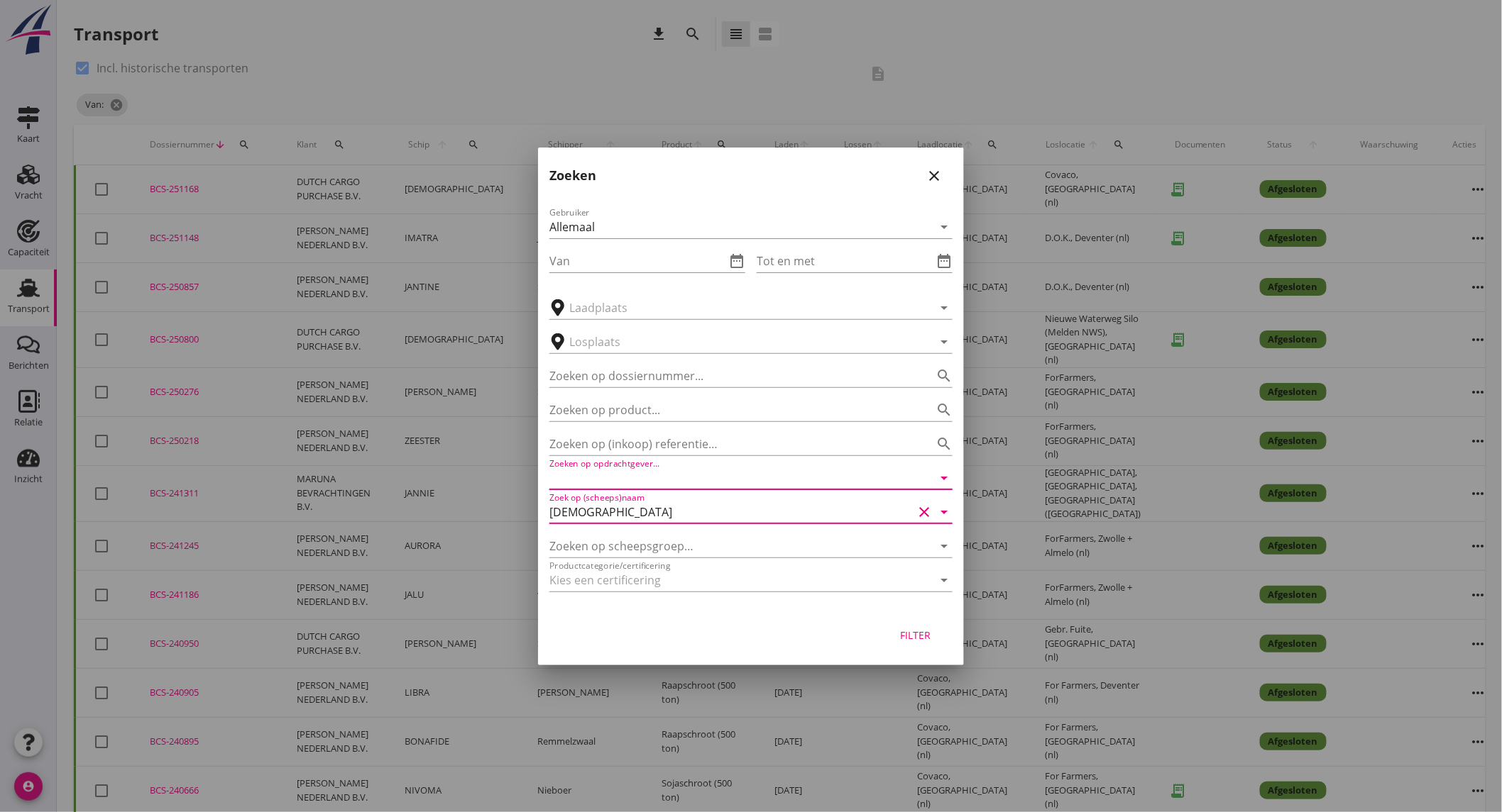
click at [690, 485] on input "Zoeken op opdrachtgever..." at bounding box center [731, 478] width 364 height 22
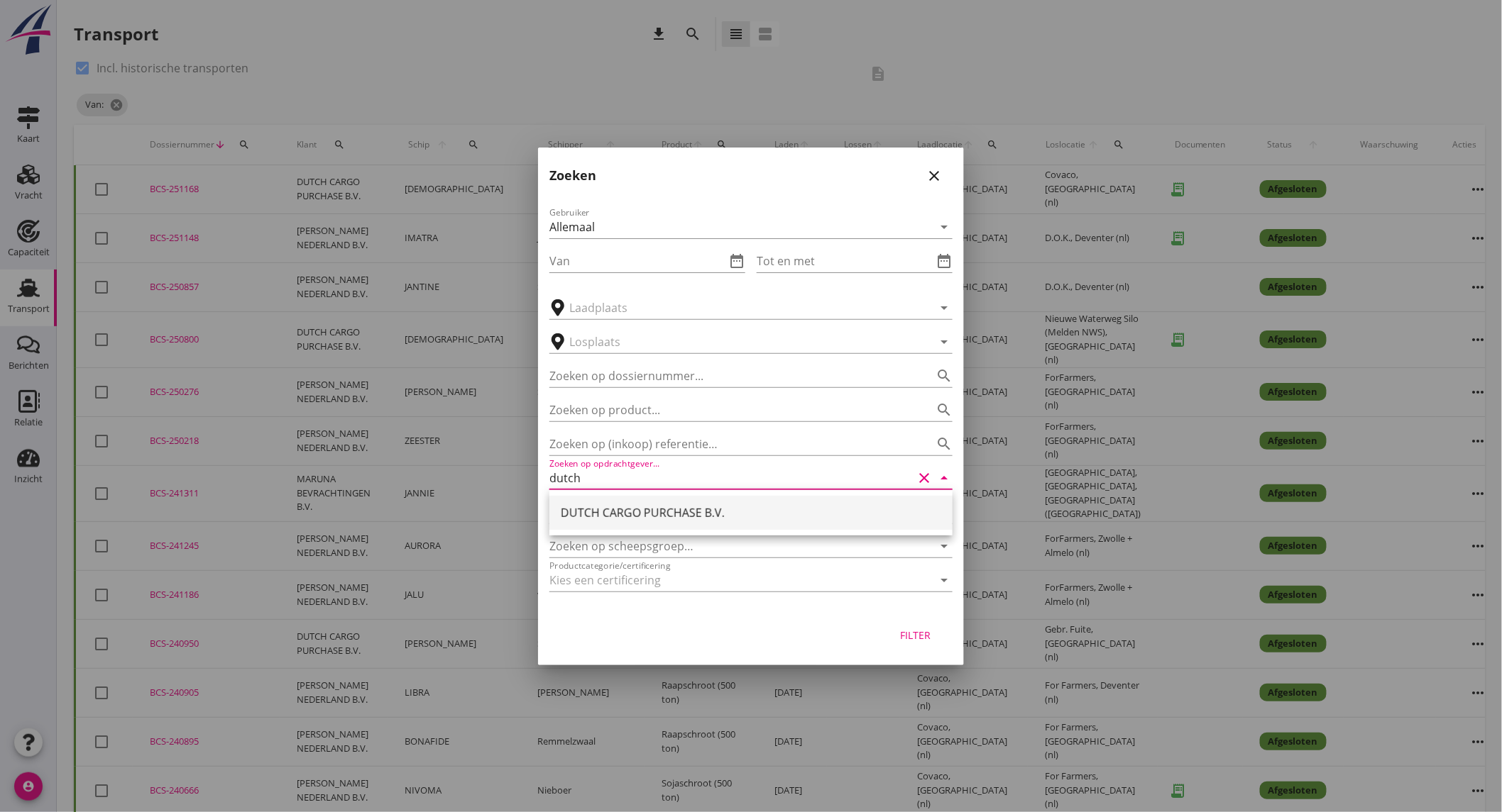
click at [650, 507] on div "DUTCH CARGO PURCHASE B.V." at bounding box center [751, 513] width 381 height 17
type input "DUTCH CARGO PURCHASE B.V."
click at [924, 634] on div "Filter" at bounding box center [915, 634] width 39 height 15
type input "[DEMOGRAPHIC_DATA]"
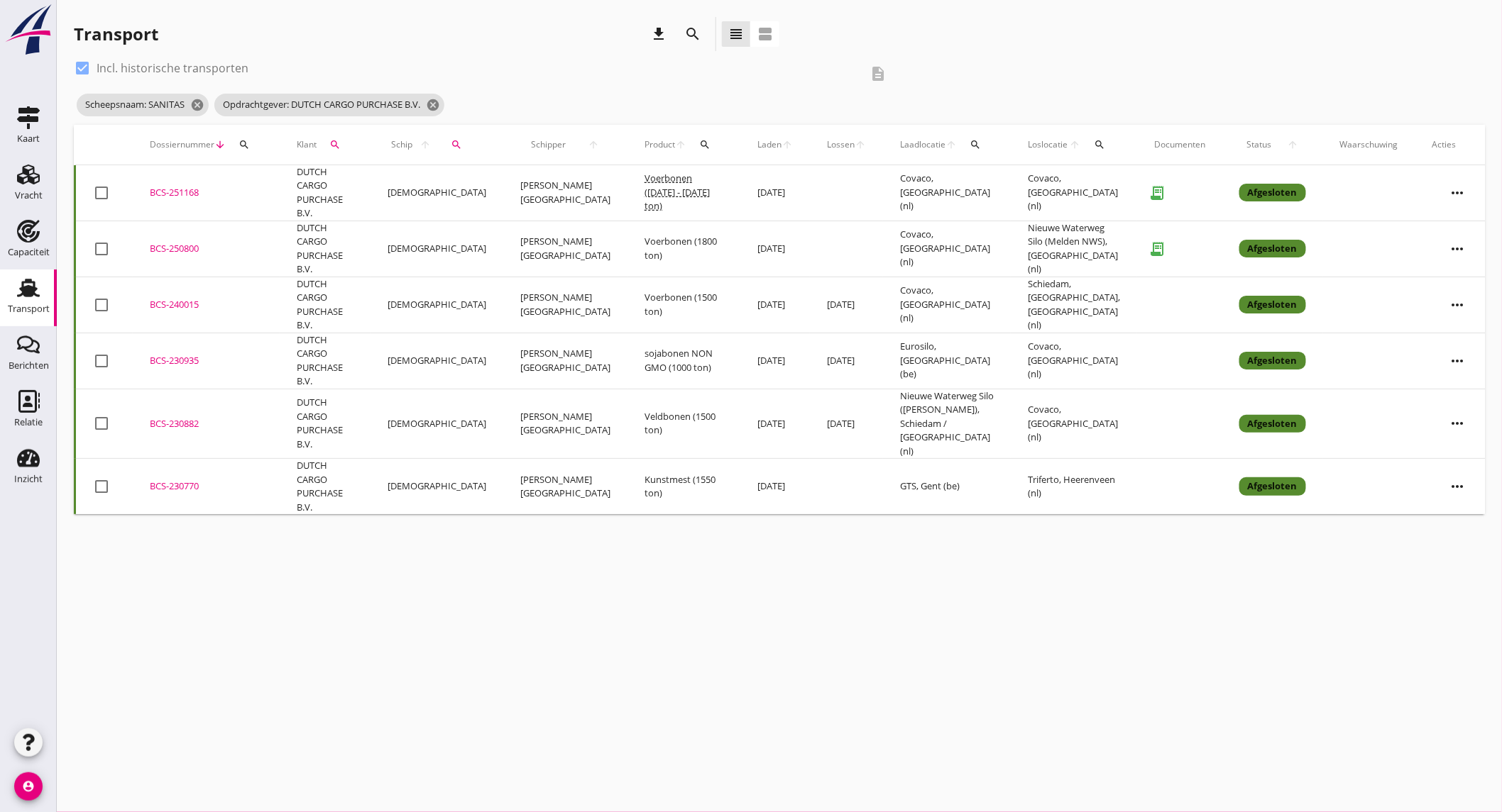
click at [677, 231] on td "Voerbonen (1800 ton)" at bounding box center [683, 249] width 113 height 56
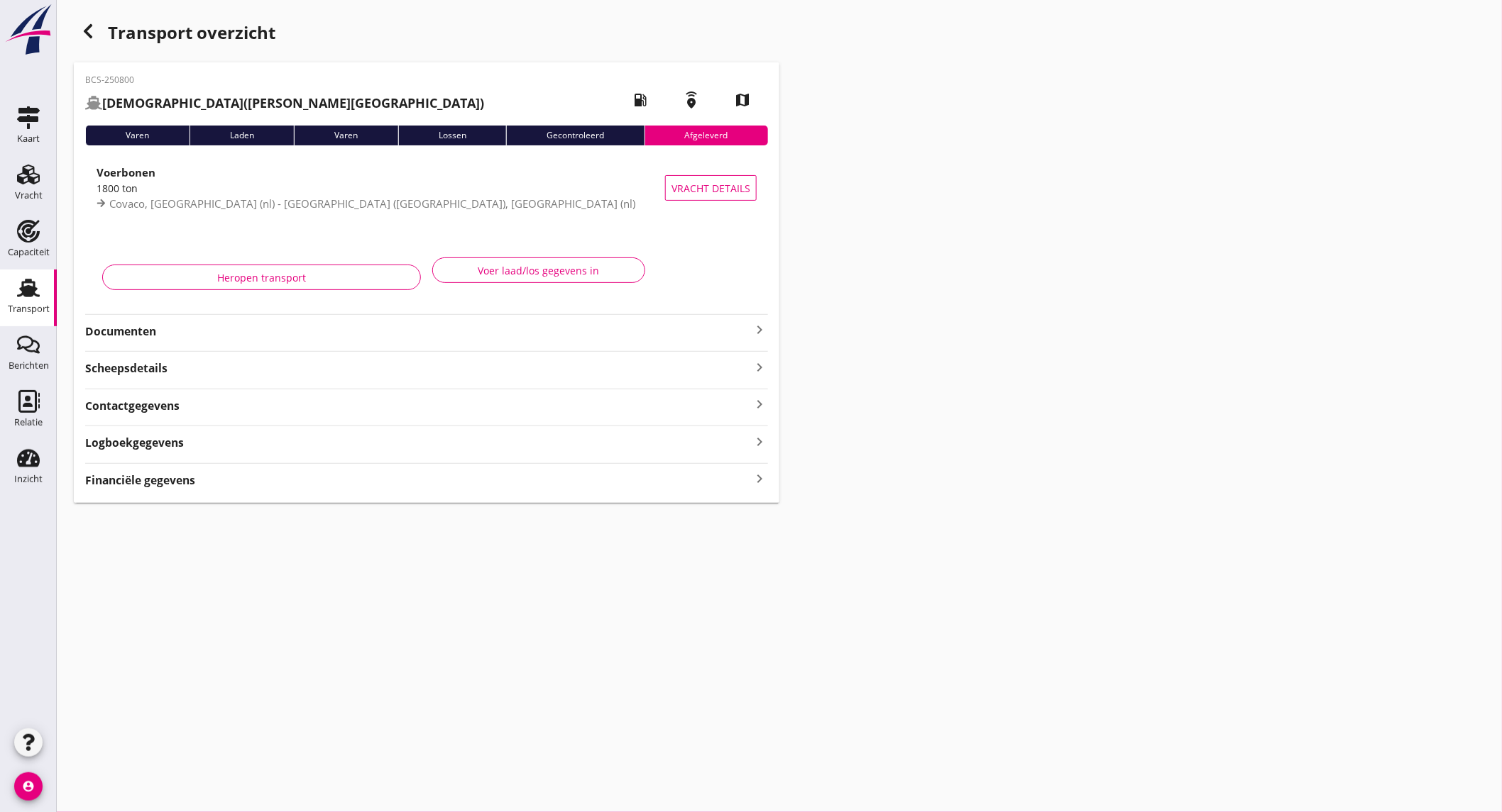
click at [364, 323] on strong "Documenten" at bounding box center [418, 331] width 666 height 16
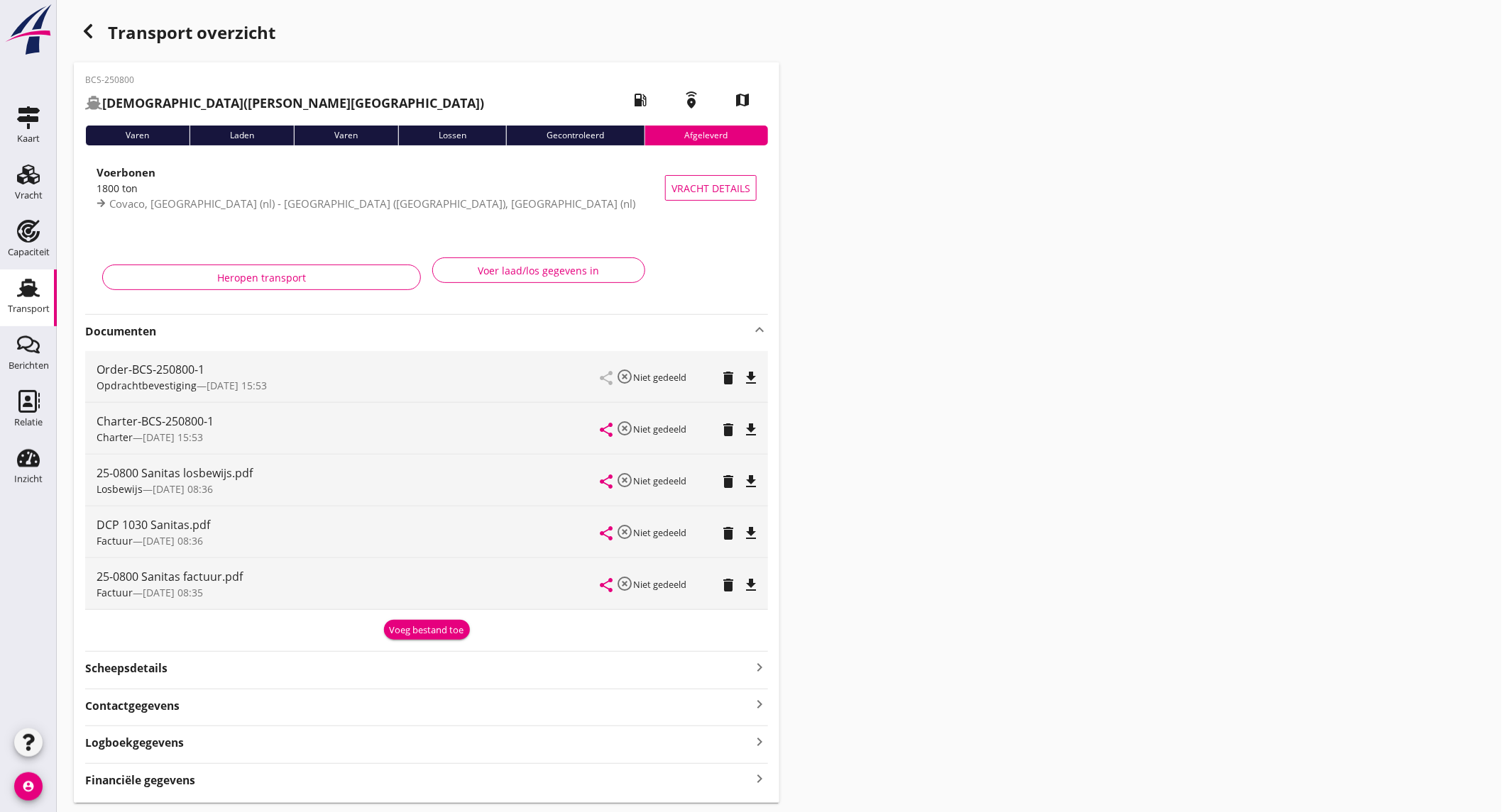
click at [748, 425] on icon "file_download" at bounding box center [751, 430] width 17 height 17
click at [89, 34] on use "button" at bounding box center [87, 31] width 8 height 14
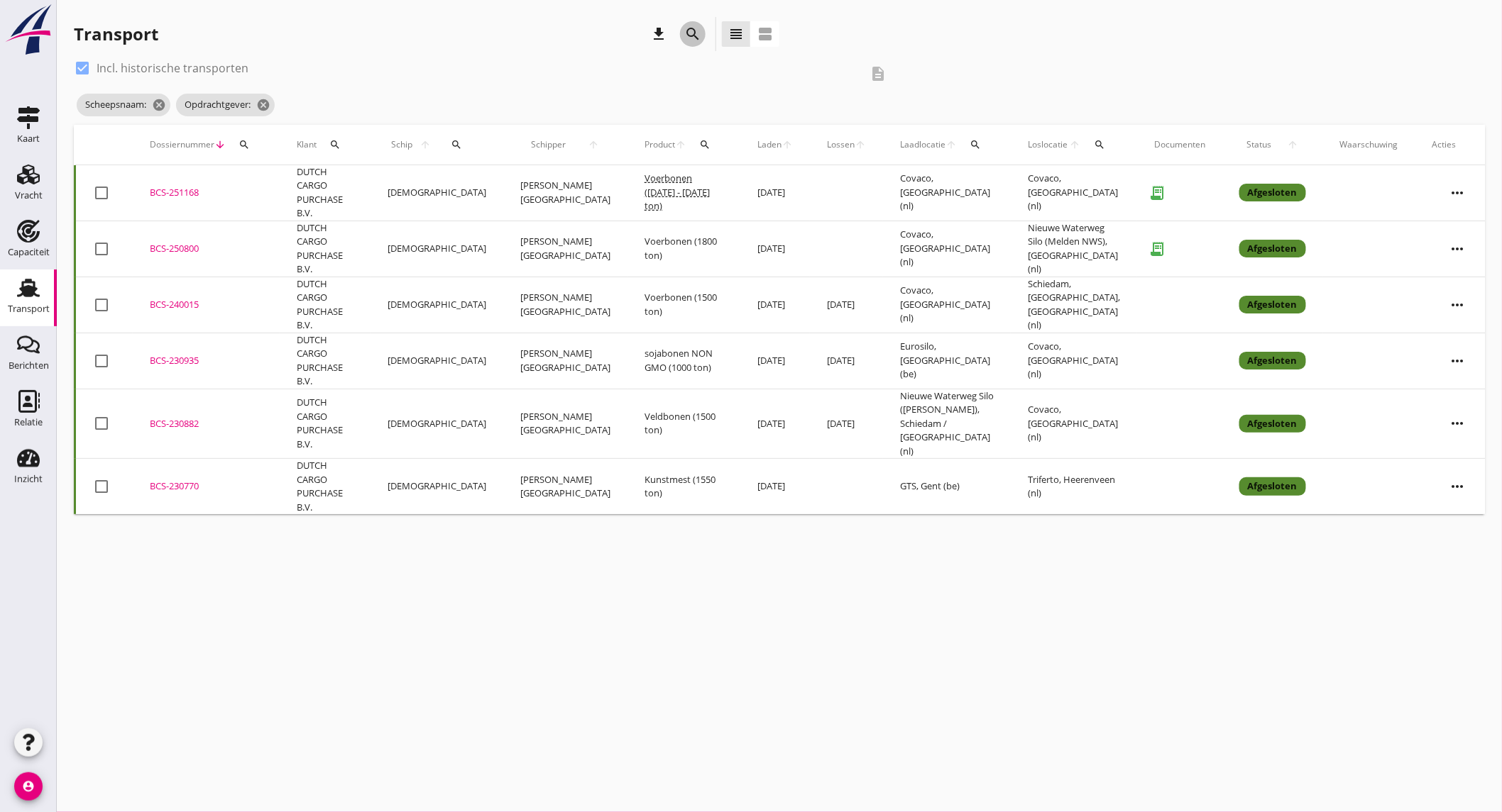
click at [687, 25] on icon "search" at bounding box center [693, 34] width 17 height 17
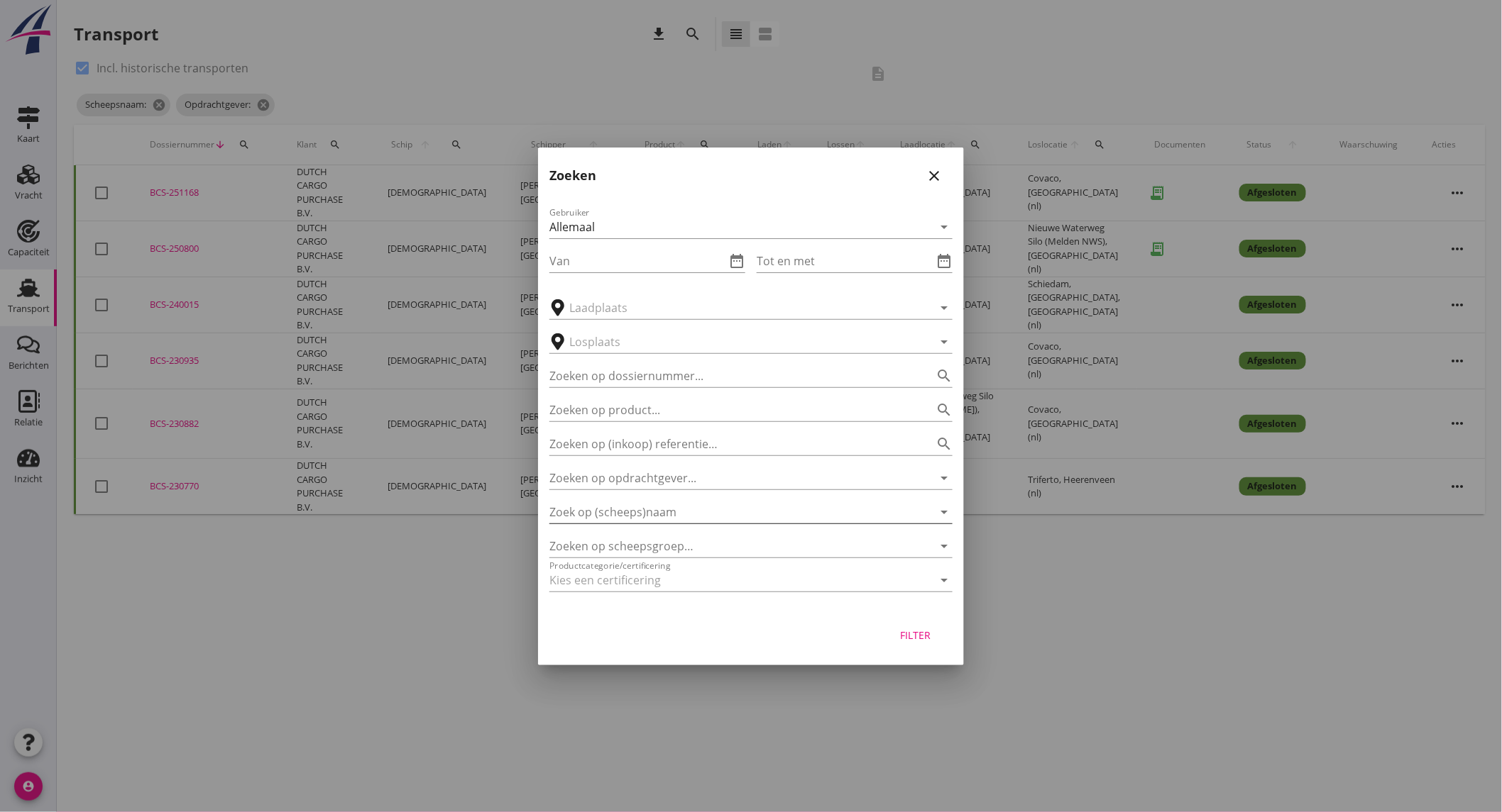
click at [683, 511] on input "Zoek op (scheeps)naam" at bounding box center [731, 512] width 364 height 22
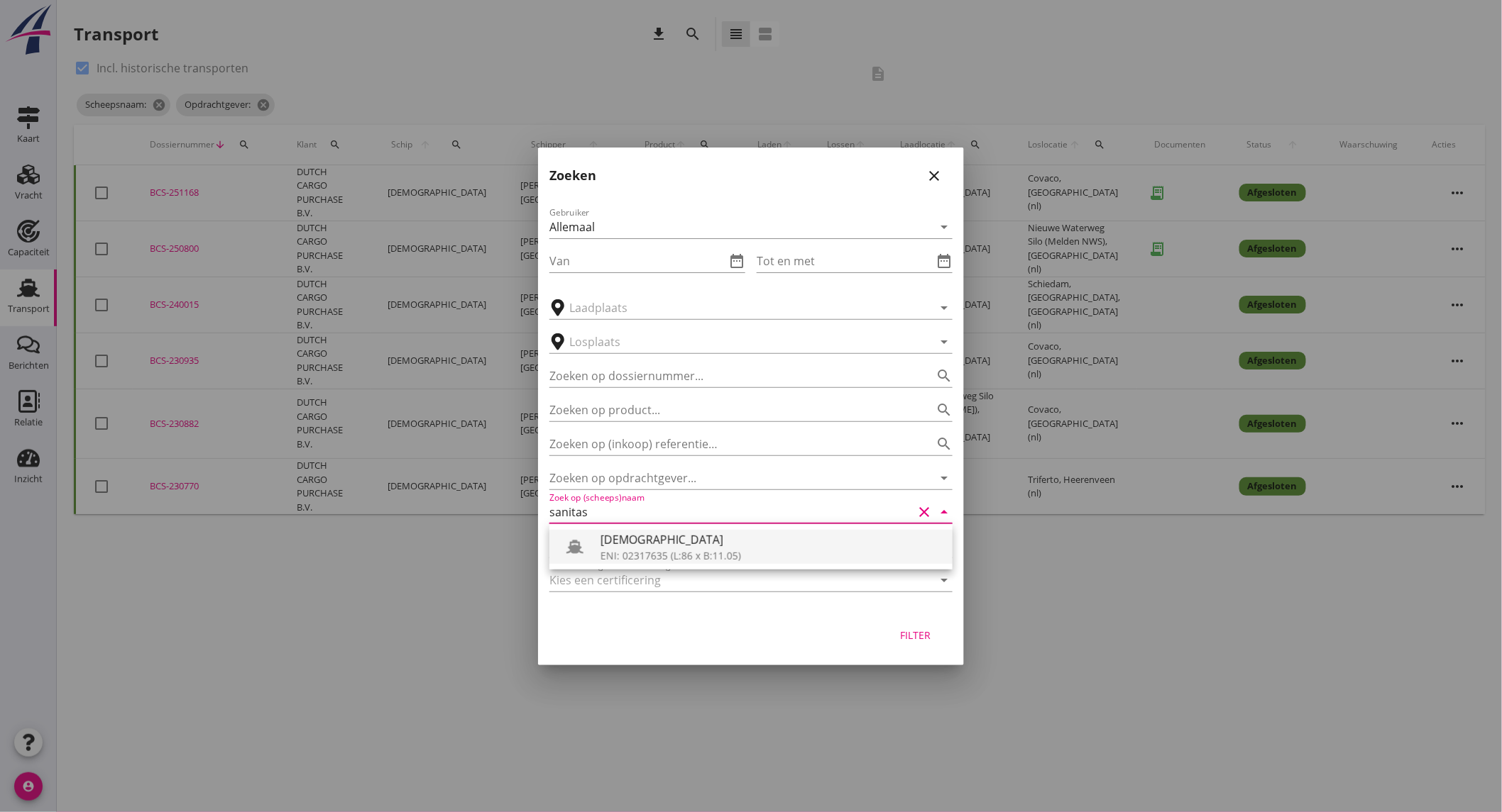
click at [676, 553] on div "ENI: 02317635 (L:86 x B:11.05)" at bounding box center [771, 555] width 341 height 15
type input "[DEMOGRAPHIC_DATA]"
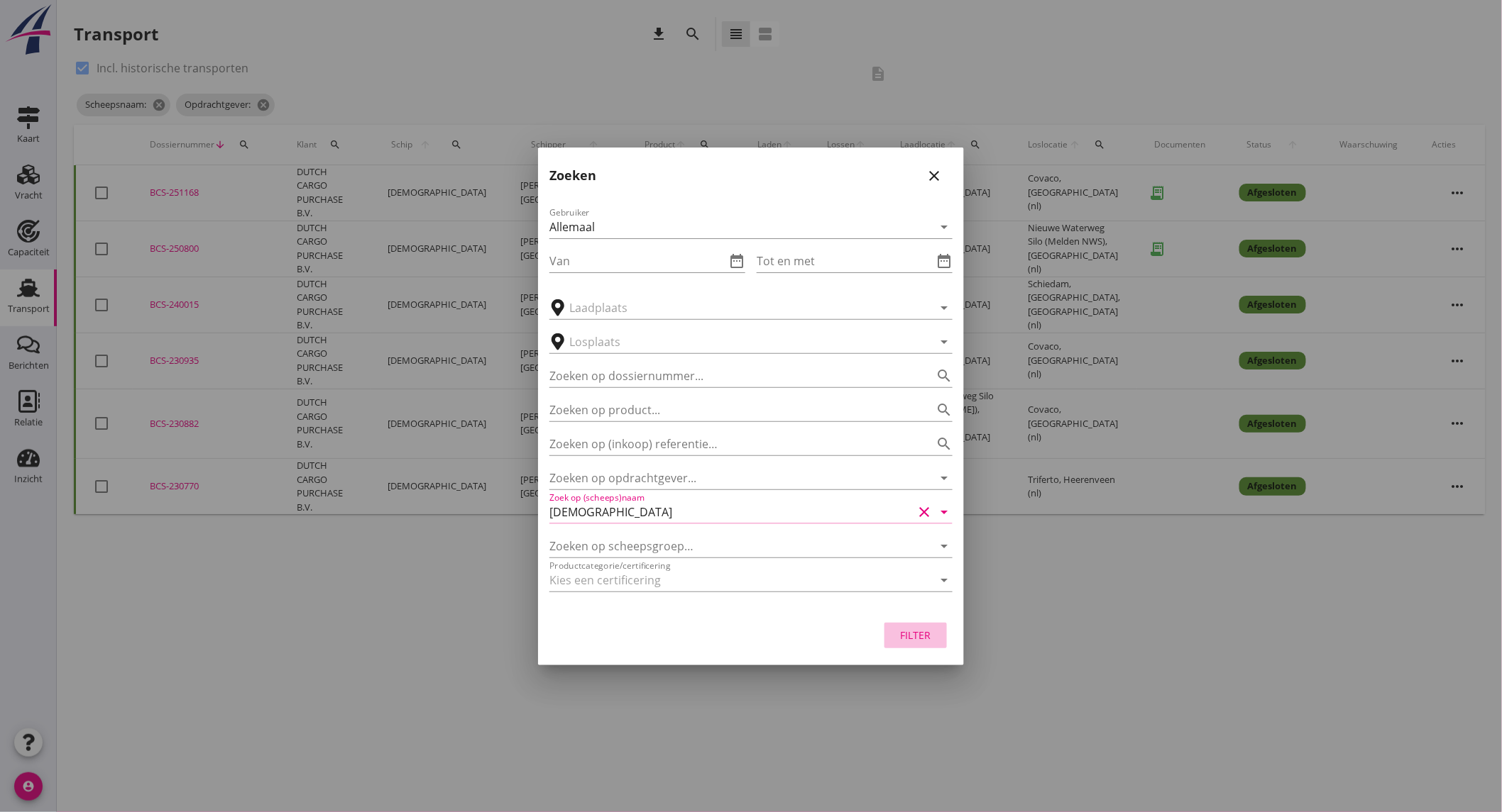
click at [904, 637] on div "Filter" at bounding box center [915, 634] width 39 height 15
